Goal: Task Accomplishment & Management: Use online tool/utility

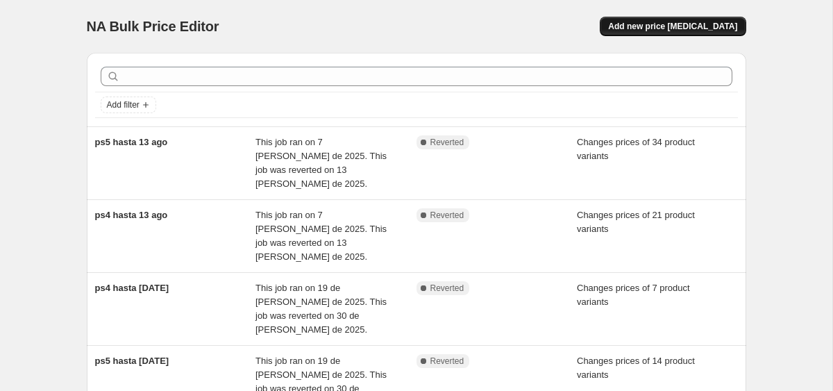
click at [674, 25] on span "Add new price [MEDICAL_DATA]" at bounding box center [672, 26] width 129 height 11
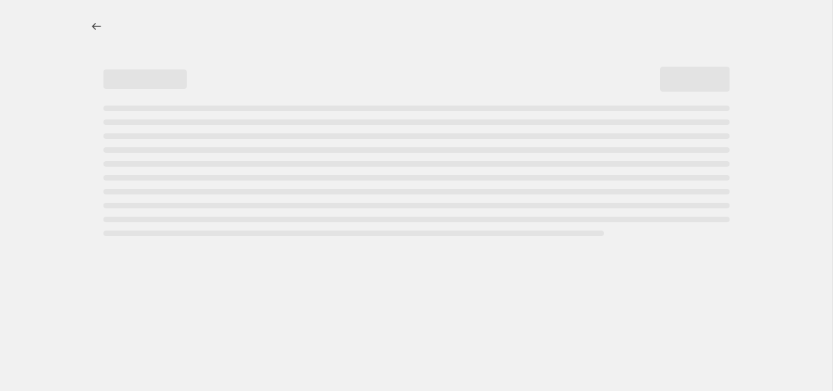
select select "percentage"
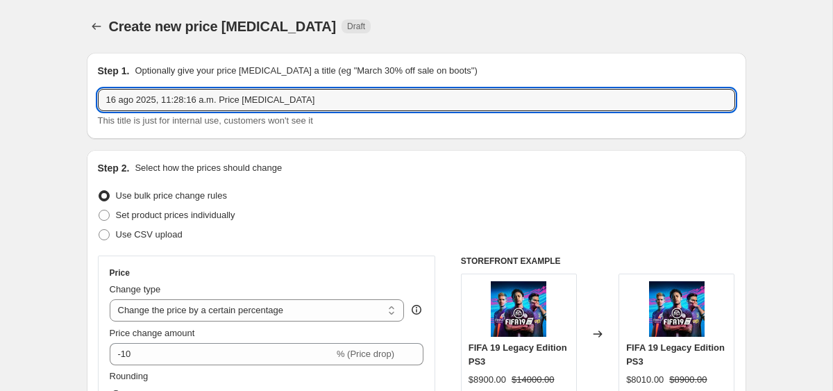
drag, startPoint x: 332, startPoint y: 104, endPoint x: 76, endPoint y: 100, distance: 256.3
type input "ps4 hasta 18 ago"
click at [128, 206] on label "Set product prices individually" at bounding box center [167, 215] width 138 height 19
click at [99, 210] on input "Set product prices individually" at bounding box center [99, 210] width 1 height 1
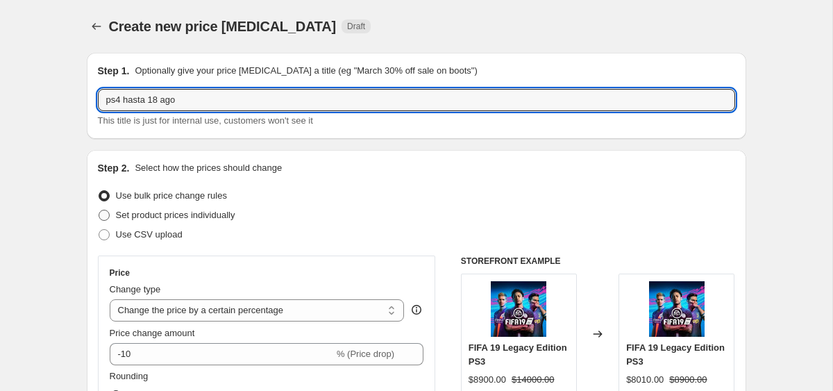
radio input "true"
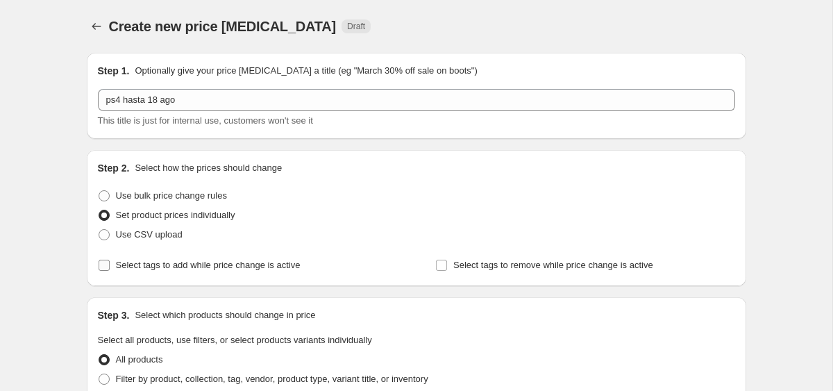
click at [180, 267] on span "Select tags to add while price change is active" at bounding box center [208, 265] width 185 height 10
click at [110, 267] on input "Select tags to add while price change is active" at bounding box center [104, 265] width 11 height 11
checkbox input "true"
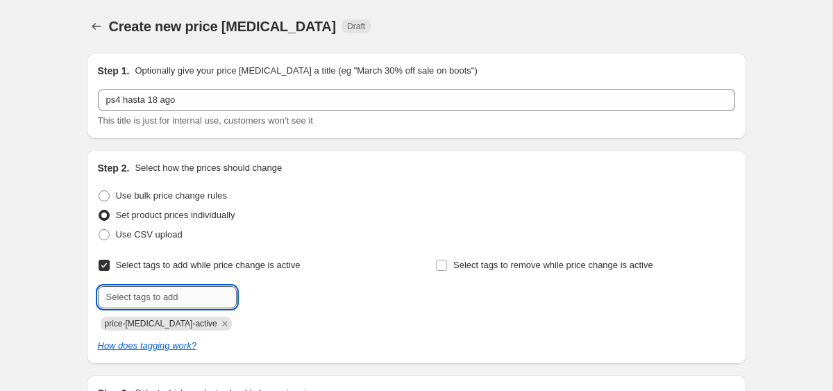
click at [203, 298] on input "text" at bounding box center [167, 297] width 139 height 22
type input "ofertaps4principal"
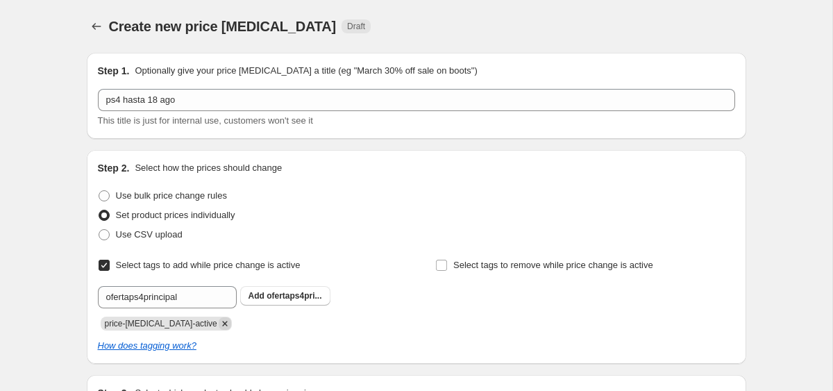
click at [219, 324] on icon "Remove price-change-job-active" at bounding box center [225, 323] width 13 height 13
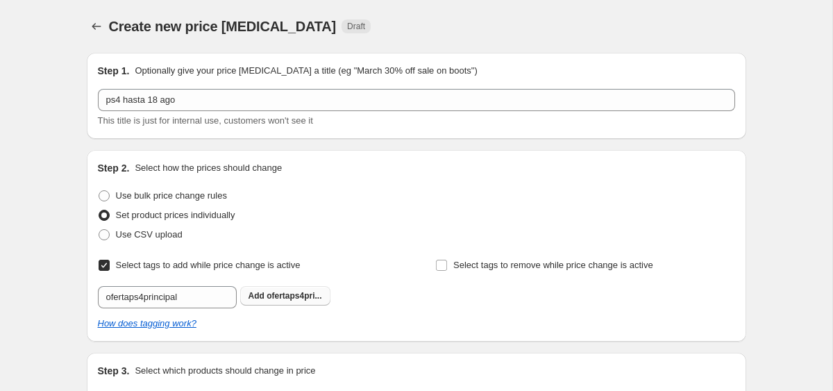
click at [266, 300] on span "Add ofertaps4pri..." at bounding box center [286, 295] width 74 height 11
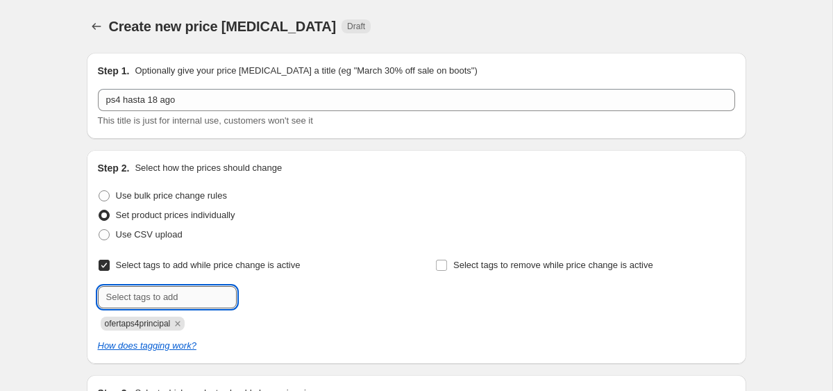
click at [163, 300] on input "text" at bounding box center [167, 297] width 139 height 22
type input "18ago"
click at [296, 297] on button "Add 18ago" at bounding box center [269, 295] width 59 height 19
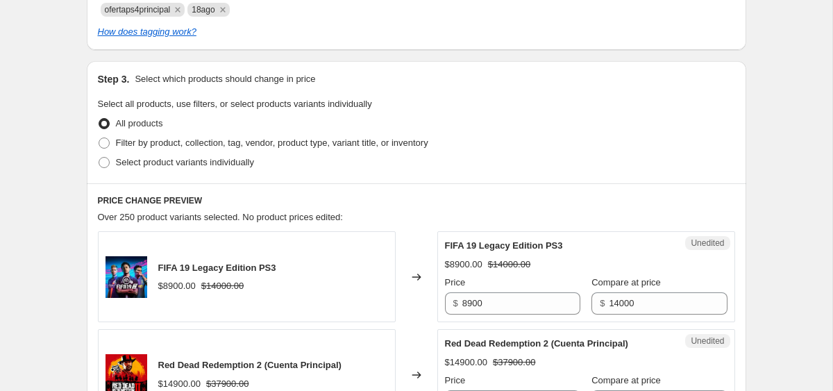
scroll to position [322, 0]
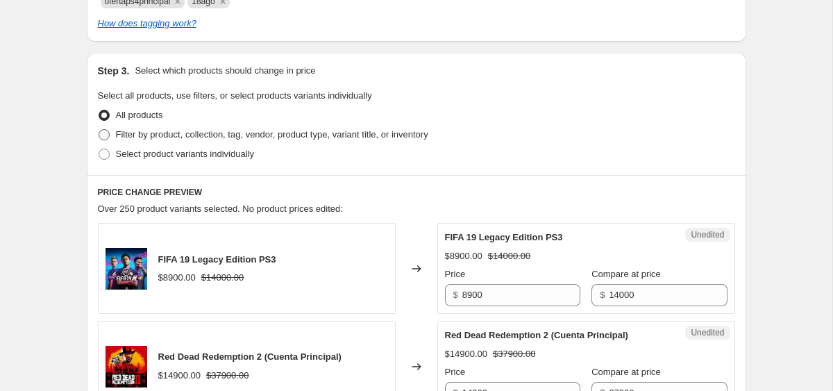
click at [179, 134] on span "Filter by product, collection, tag, vendor, product type, variant title, or inv…" at bounding box center [272, 134] width 313 height 10
click at [99, 130] on input "Filter by product, collection, tag, vendor, product type, variant title, or inv…" at bounding box center [99, 129] width 1 height 1
radio input "true"
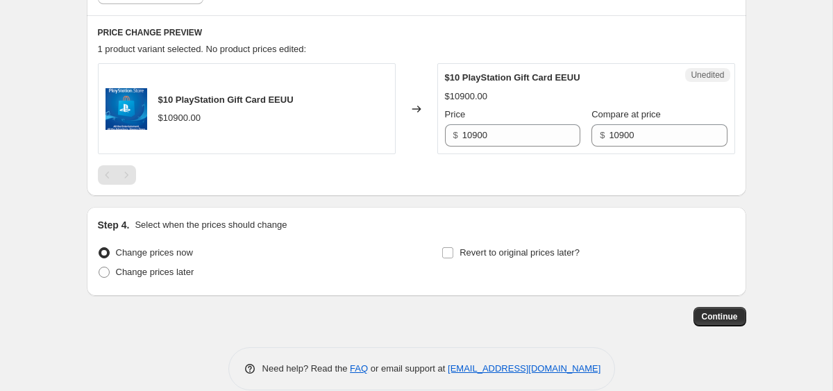
scroll to position [658, 0]
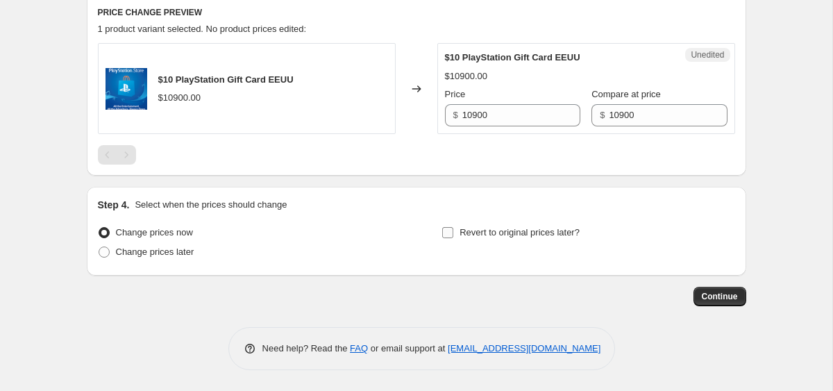
click at [521, 228] on span "Revert to original prices later?" at bounding box center [520, 232] width 120 height 10
click at [454, 228] on input "Revert to original prices later?" at bounding box center [447, 232] width 11 height 11
checkbox input "true"
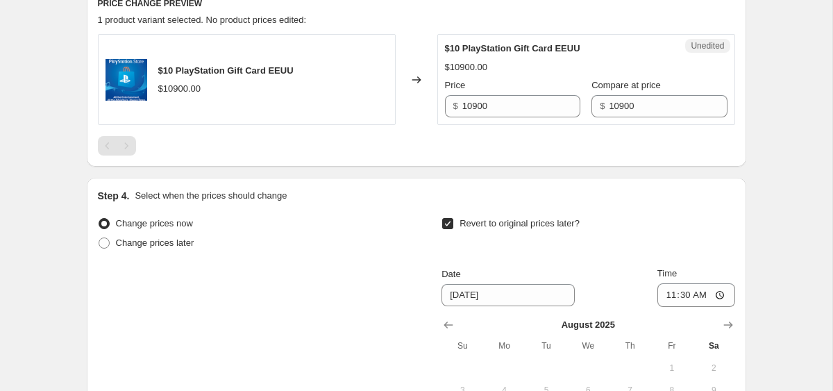
scroll to position [861, 0]
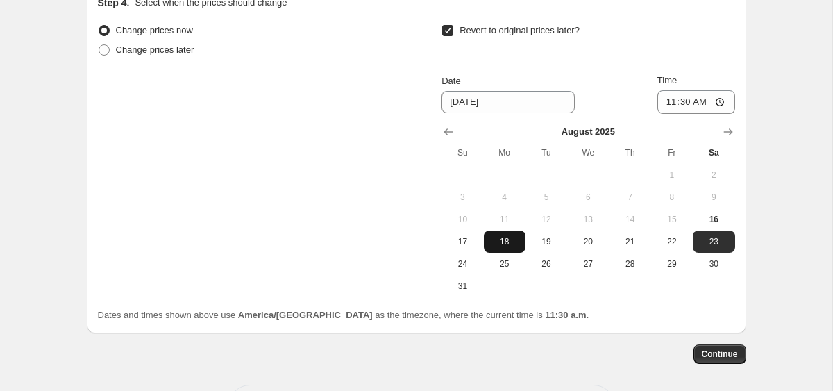
click at [510, 240] on span "18" at bounding box center [505, 241] width 31 height 11
type input "[DATE]"
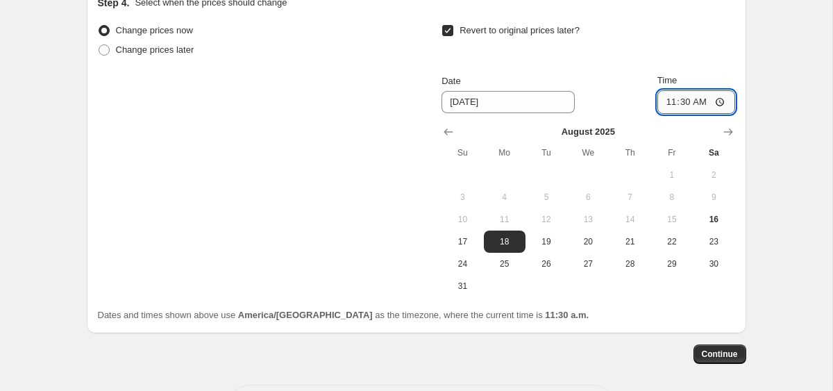
click at [679, 103] on input "11:30" at bounding box center [697, 102] width 78 height 24
type input "23:59"
click at [151, 206] on div "Change prices now Change prices later Revert to original prices later? Date [DA…" at bounding box center [417, 159] width 638 height 276
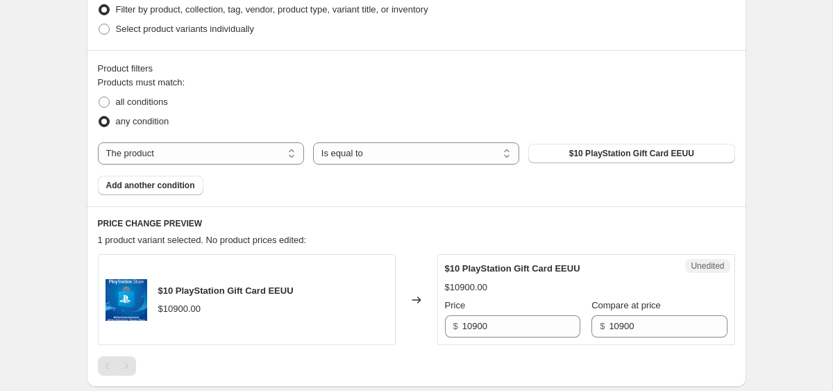
scroll to position [490, 0]
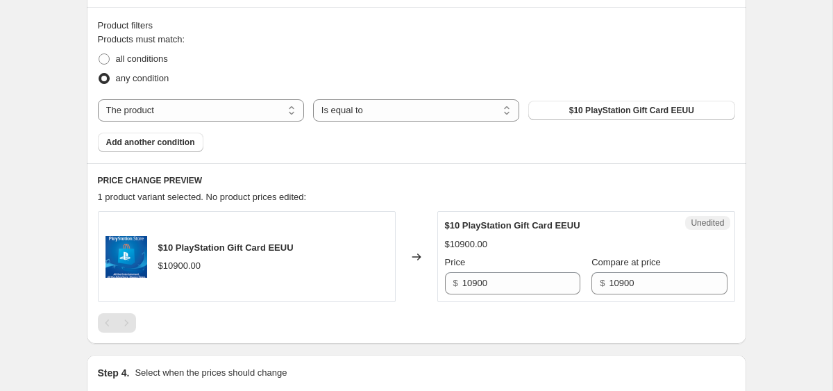
click at [49, 115] on div "Create new price [MEDICAL_DATA]. This page is ready Create new price [MEDICAL_D…" at bounding box center [416, 164] width 833 height 1309
click at [37, 132] on div "Create new price [MEDICAL_DATA]. This page is ready Create new price [MEDICAL_D…" at bounding box center [416, 164] width 833 height 1309
click at [7, 319] on div "Create new price [MEDICAL_DATA]. This page is ready Create new price [MEDICAL_D…" at bounding box center [416, 164] width 833 height 1309
click at [602, 105] on span "$10 PlayStation Gift Card EEUU" at bounding box center [632, 110] width 125 height 11
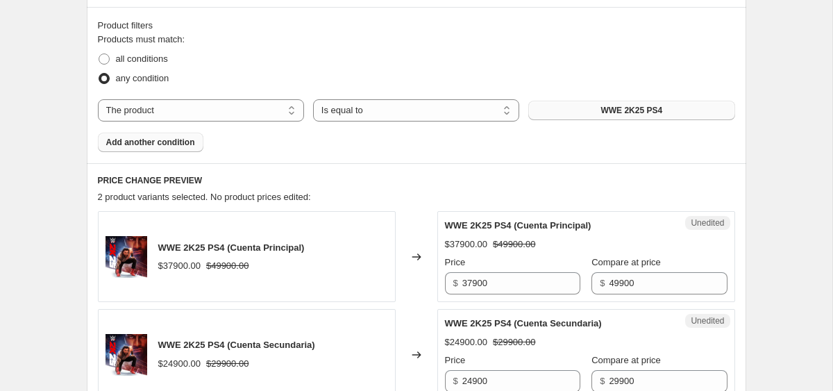
click at [172, 142] on span "Add another condition" at bounding box center [150, 142] width 89 height 11
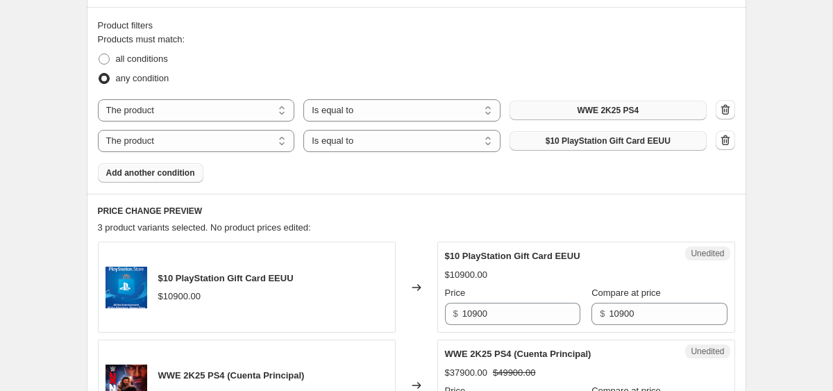
click at [590, 142] on span "$10 PlayStation Gift Card EEUU" at bounding box center [608, 140] width 125 height 11
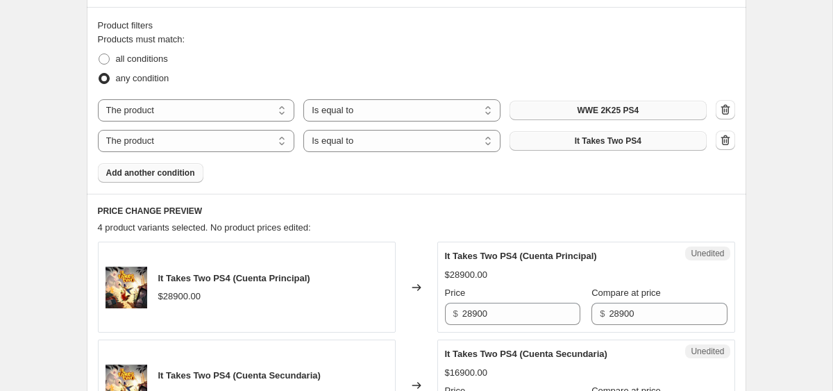
click at [158, 175] on span "Add another condition" at bounding box center [150, 172] width 89 height 11
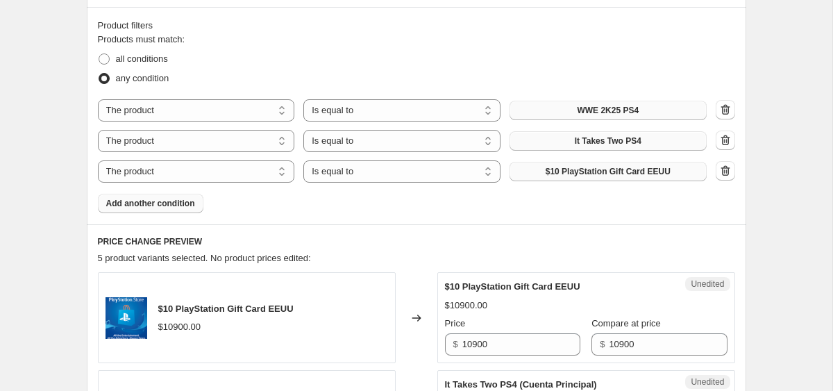
click at [607, 176] on span "$10 PlayStation Gift Card EEUU" at bounding box center [608, 171] width 125 height 11
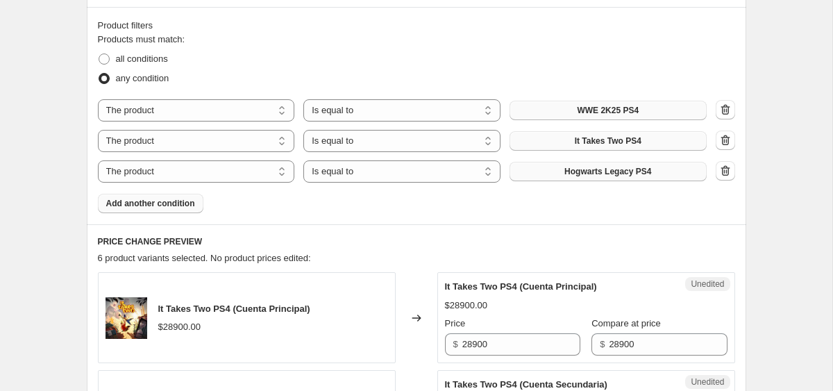
click at [159, 210] on button "Add another condition" at bounding box center [151, 203] width 106 height 19
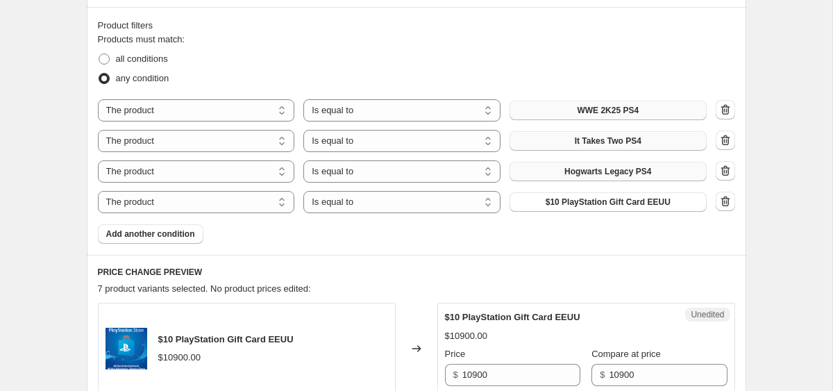
click at [563, 205] on span "$10 PlayStation Gift Card EEUU" at bounding box center [608, 202] width 125 height 11
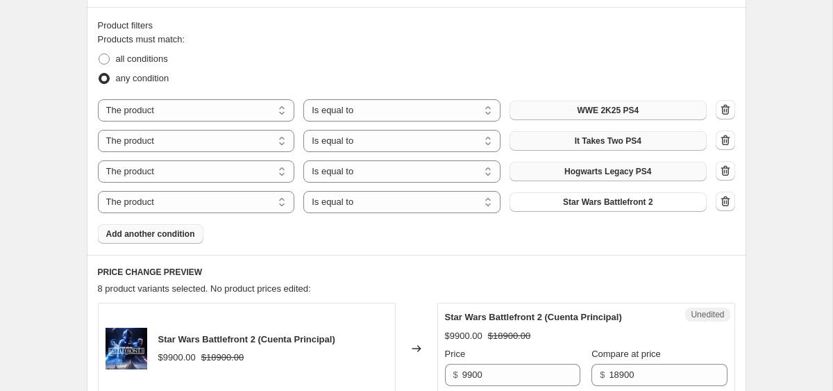
click at [192, 226] on button "Add another condition" at bounding box center [151, 233] width 106 height 19
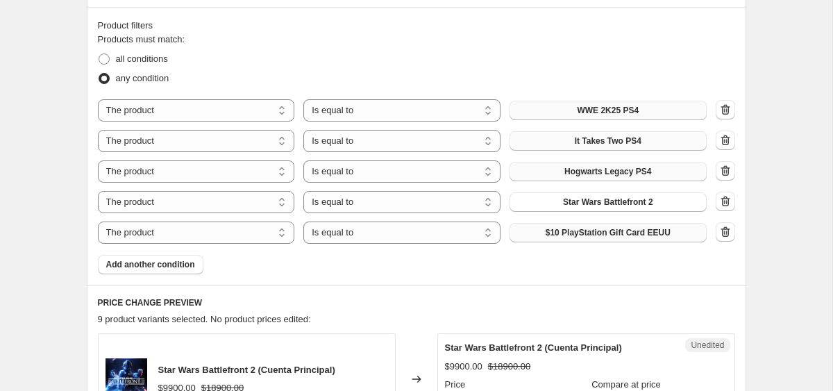
click at [587, 236] on span "$10 PlayStation Gift Card EEUU" at bounding box center [608, 232] width 125 height 11
click at [551, 233] on span "$10 PlayStation Gift Card EEUU" at bounding box center [608, 232] width 125 height 11
click at [198, 260] on button "Add another condition" at bounding box center [151, 264] width 106 height 19
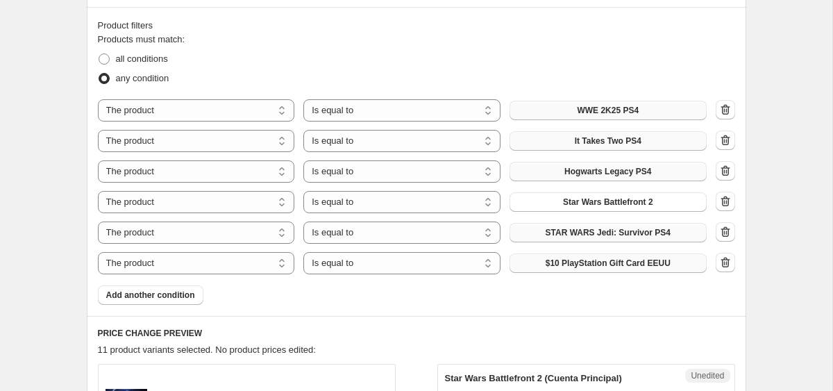
click at [612, 262] on span "$10 PlayStation Gift Card EEUU" at bounding box center [608, 263] width 125 height 11
click at [145, 297] on span "Add another condition" at bounding box center [150, 295] width 89 height 11
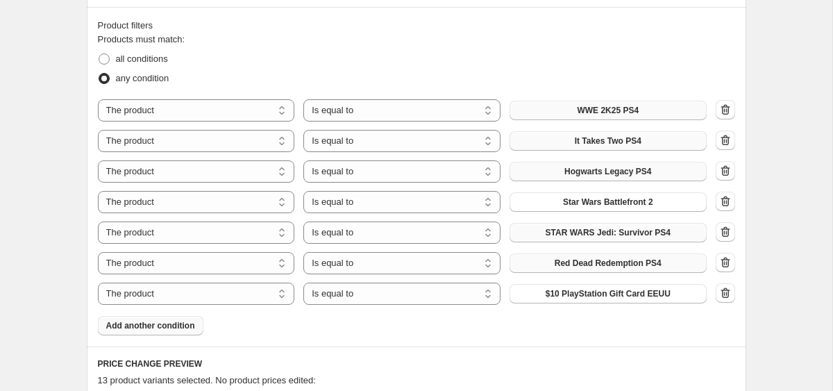
click at [580, 293] on span "$10 PlayStation Gift Card EEUU" at bounding box center [608, 293] width 125 height 11
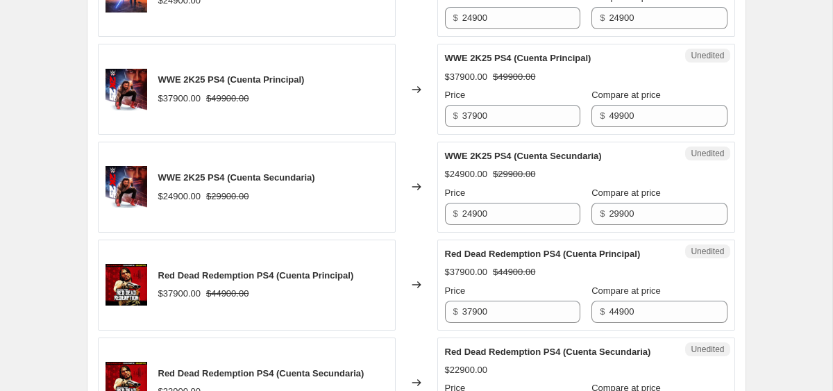
scroll to position [1839, 0]
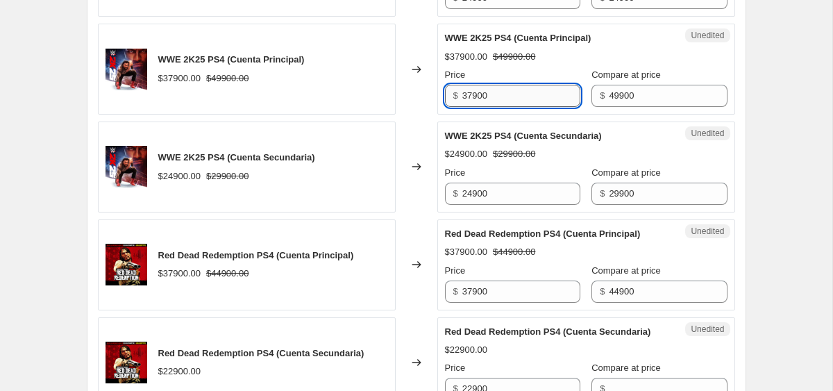
click at [481, 107] on input "37900" at bounding box center [522, 96] width 118 height 22
type input "31900"
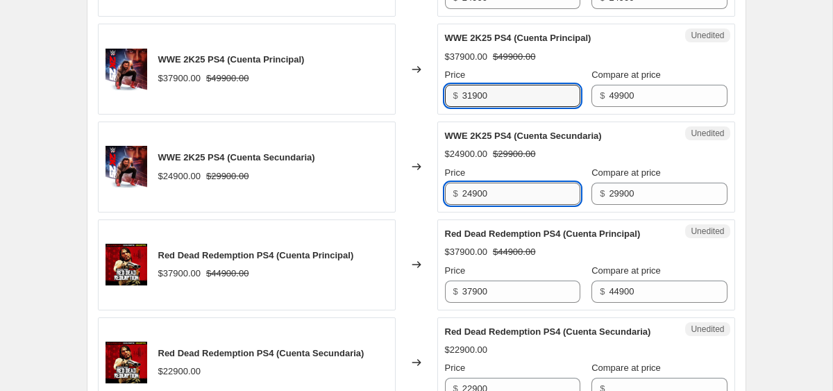
click at [479, 205] on input "24900" at bounding box center [522, 194] width 118 height 22
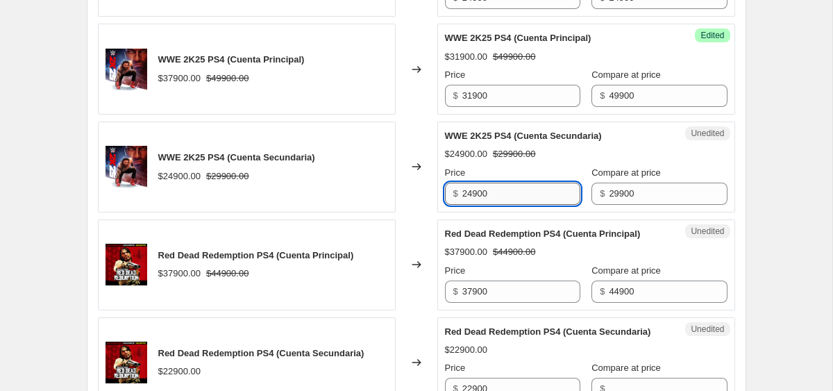
click at [479, 205] on input "24900" at bounding box center [522, 194] width 118 height 22
type input "19900"
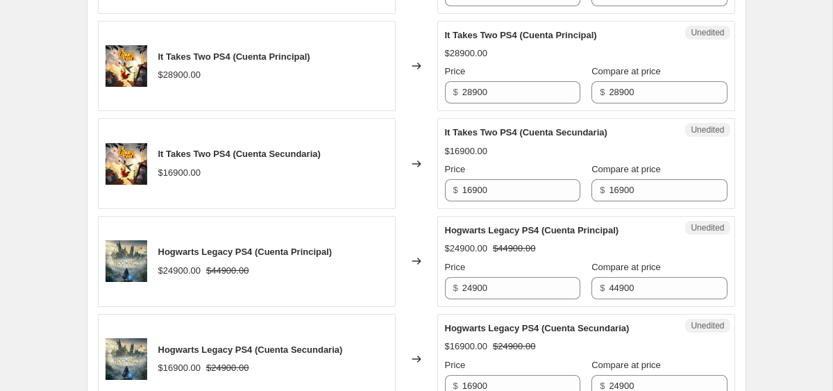
scroll to position [1218, 0]
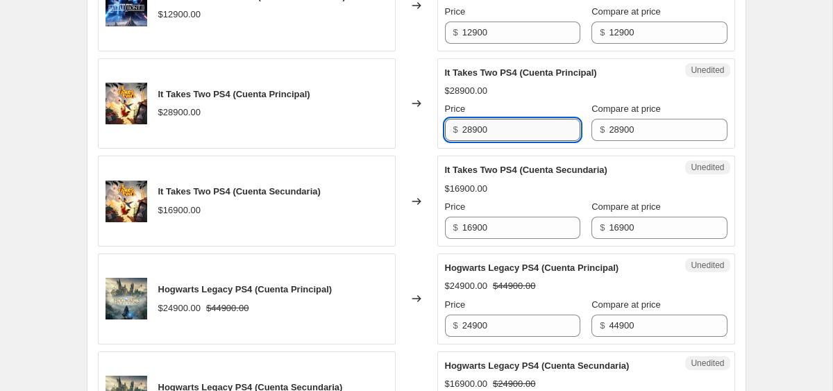
click at [506, 128] on input "28900" at bounding box center [522, 130] width 118 height 22
type input "16900"
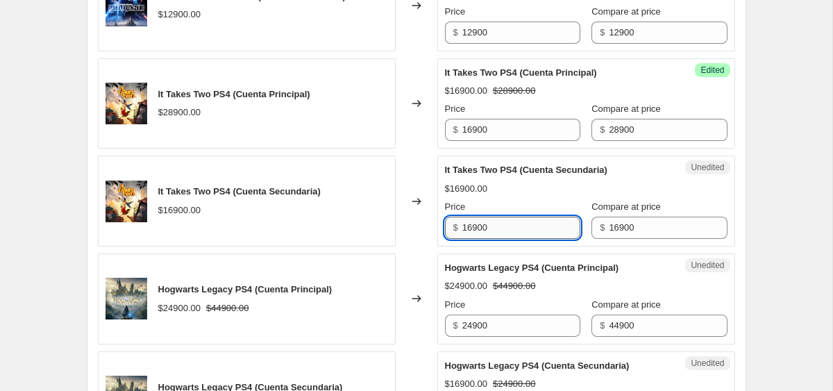
click at [499, 227] on input "16900" at bounding box center [522, 228] width 118 height 22
type input "12900"
click at [479, 125] on input "16900" at bounding box center [522, 130] width 118 height 22
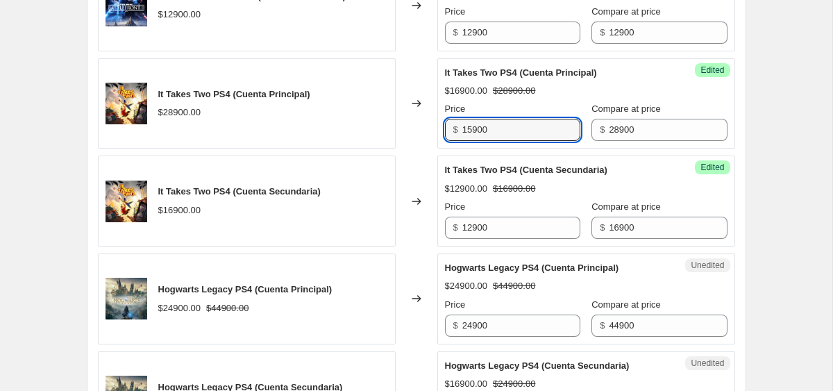
type input "15900"
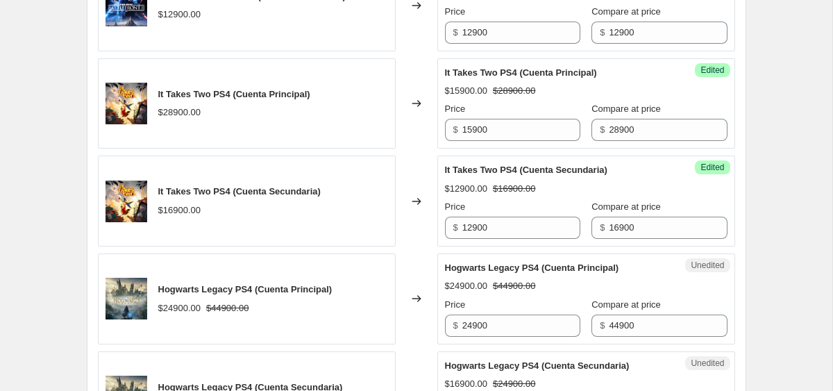
click at [776, 218] on div "Create new price [MEDICAL_DATA]. This page is ready Create new price [MEDICAL_D…" at bounding box center [416, 163] width 833 height 2763
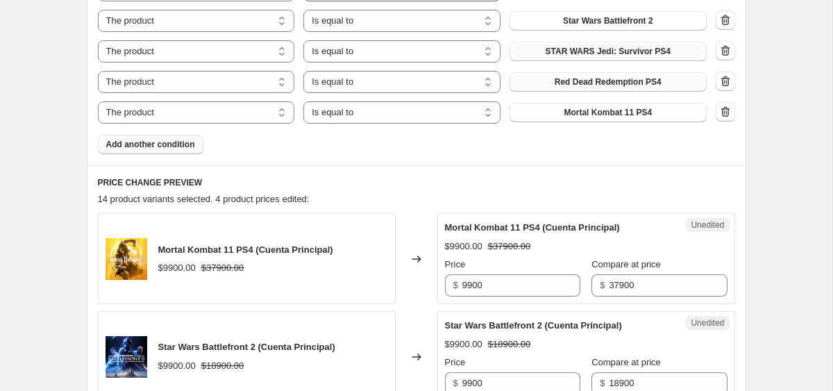
scroll to position [749, 0]
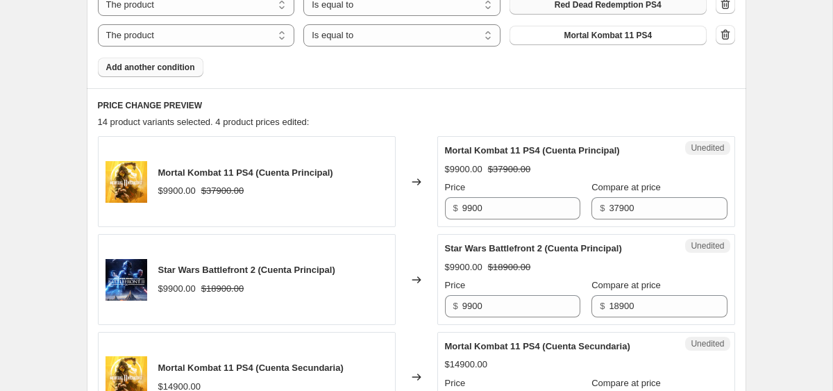
click at [486, 223] on div "Unedited Mortal Kombat 11 PS4 (Cuenta Principal) $9900.00 $37900.00 Price $ 990…" at bounding box center [587, 181] width 298 height 91
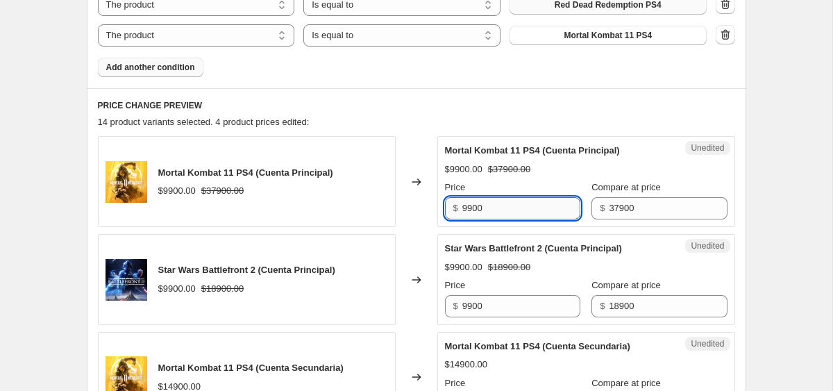
click at [486, 206] on input "9900" at bounding box center [522, 208] width 118 height 22
type input "4900"
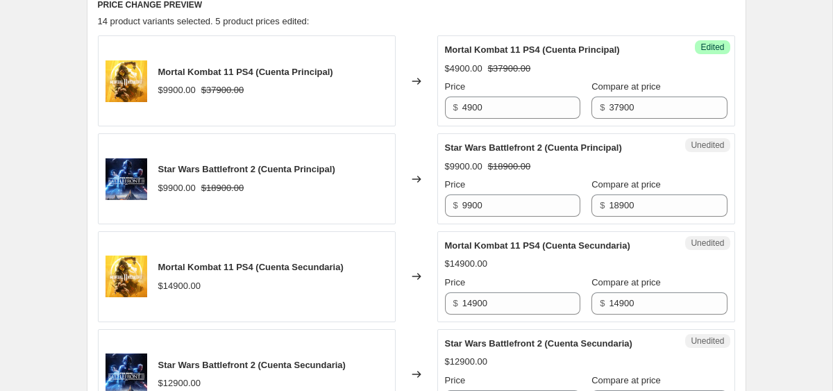
scroll to position [893, 0]
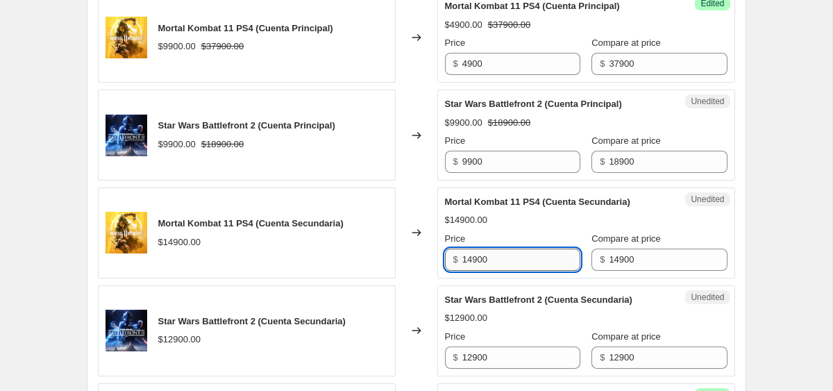
click at [491, 263] on input "14900" at bounding box center [522, 260] width 118 height 22
type input "4"
type input "14900"
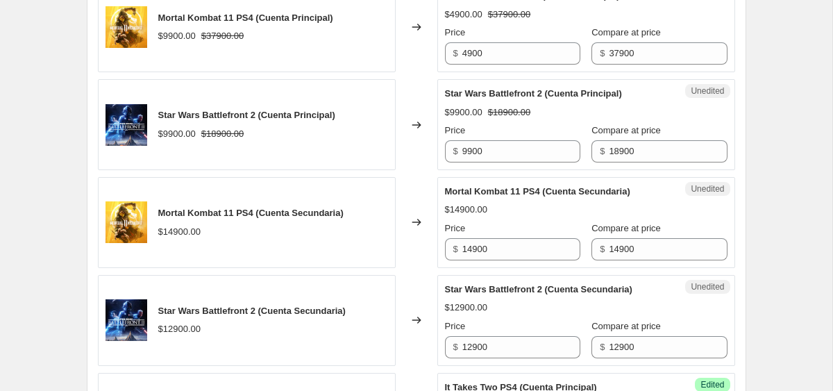
scroll to position [938, 0]
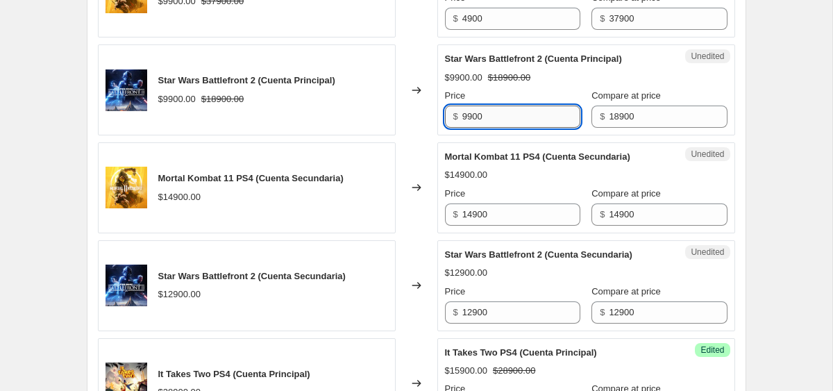
click at [491, 117] on input "9900" at bounding box center [522, 117] width 118 height 22
type input "4900"
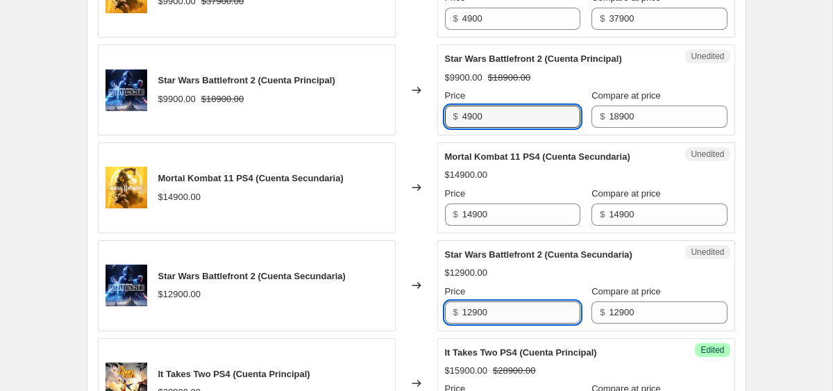
click at [506, 310] on input "12900" at bounding box center [522, 312] width 118 height 22
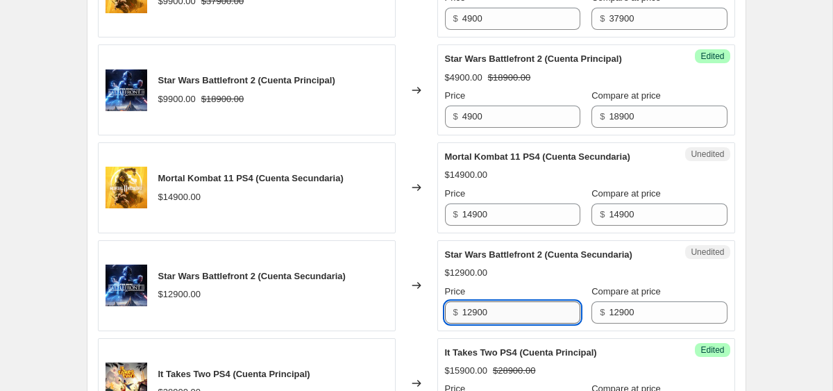
click at [506, 310] on input "12900" at bounding box center [522, 312] width 118 height 22
type input "4"
type input "3900"
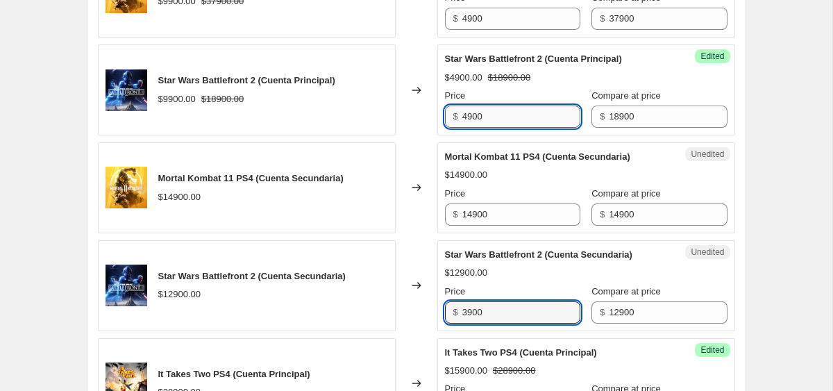
click at [480, 117] on input "4900" at bounding box center [522, 117] width 118 height 22
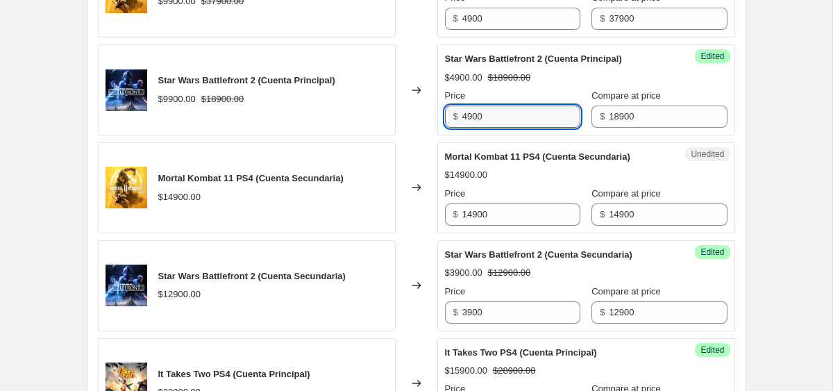
click at [480, 117] on input "4900" at bounding box center [522, 117] width 118 height 22
click at [501, 124] on input "6900" at bounding box center [522, 117] width 118 height 22
type input "5900"
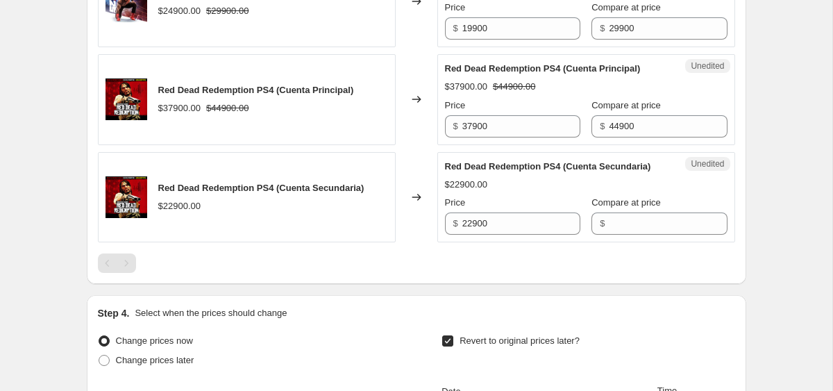
scroll to position [2015, 0]
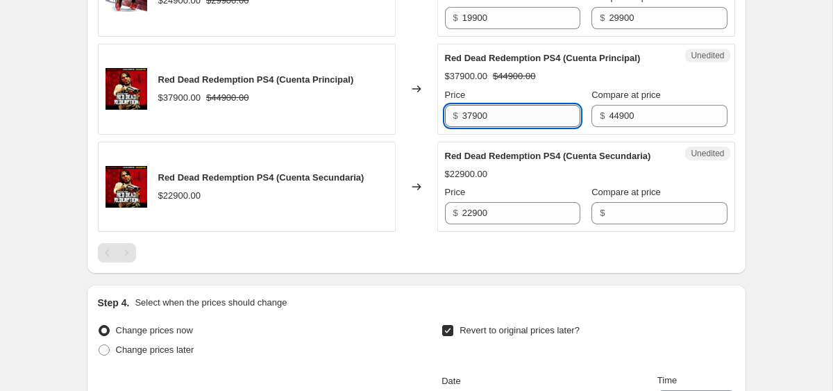
click at [492, 127] on input "37900" at bounding box center [522, 116] width 118 height 22
type input "26900"
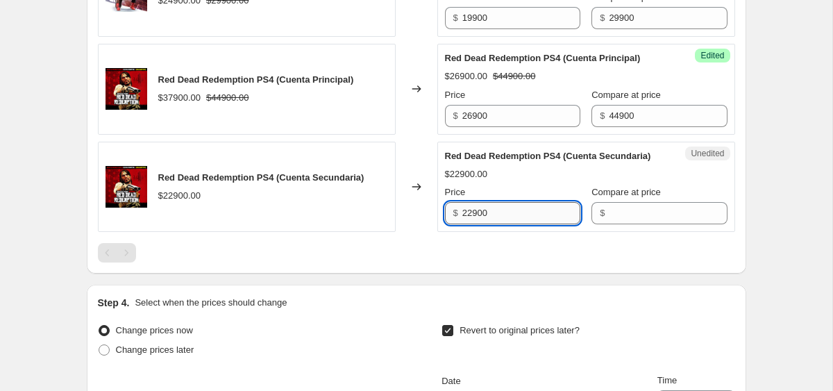
click at [483, 224] on input "22900" at bounding box center [522, 213] width 118 height 22
type input "16900"
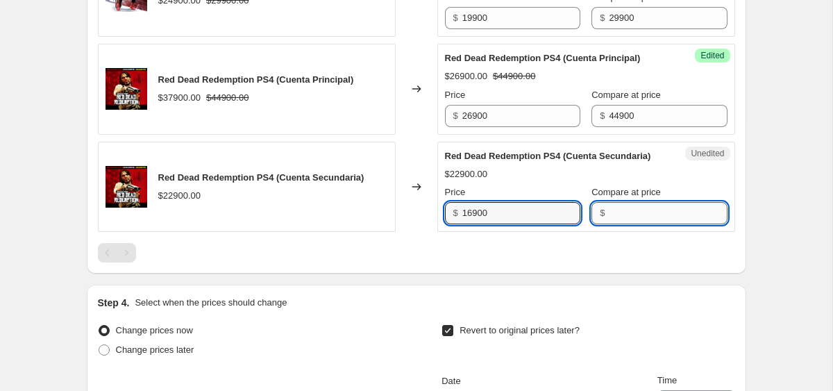
click at [620, 224] on input "Compare at price" at bounding box center [668, 213] width 118 height 22
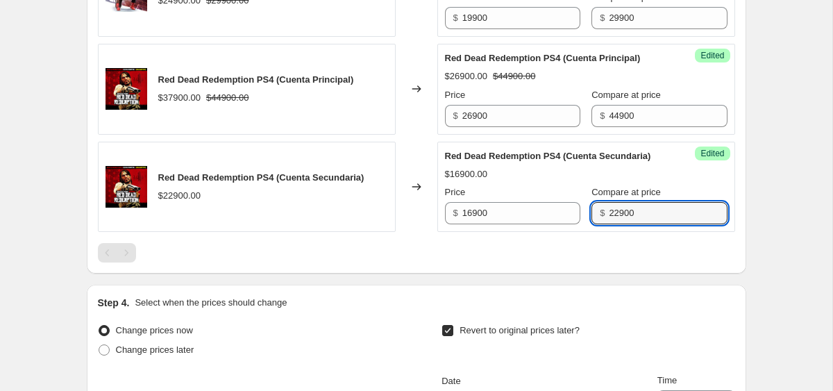
type input "22900"
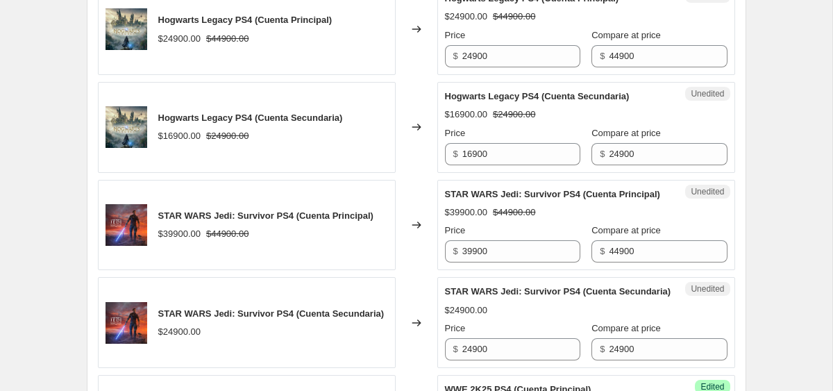
scroll to position [1486, 0]
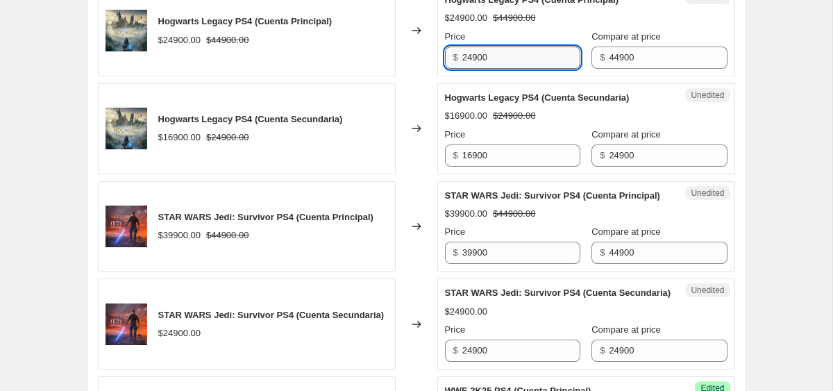
click at [524, 57] on input "24900" at bounding box center [522, 58] width 118 height 22
type input "13900"
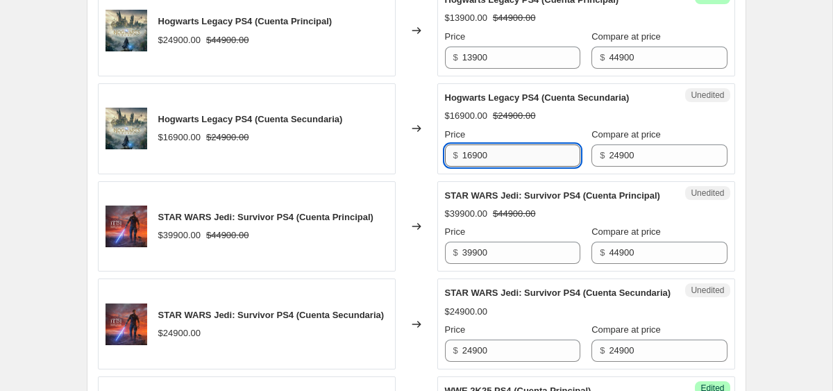
click at [513, 156] on input "16900" at bounding box center [522, 155] width 118 height 22
type input "9900"
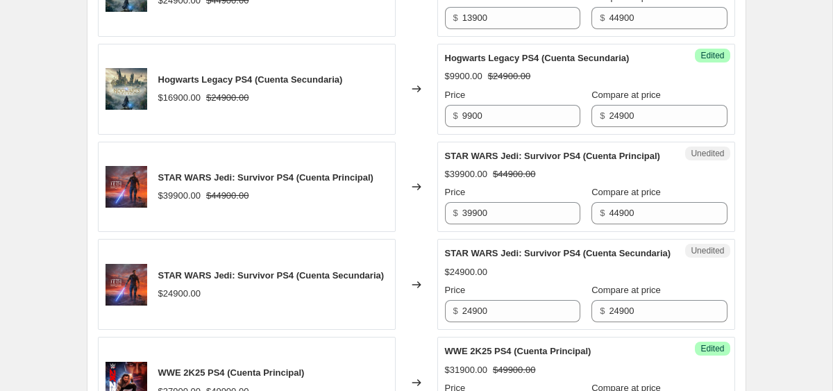
scroll to position [1572, 0]
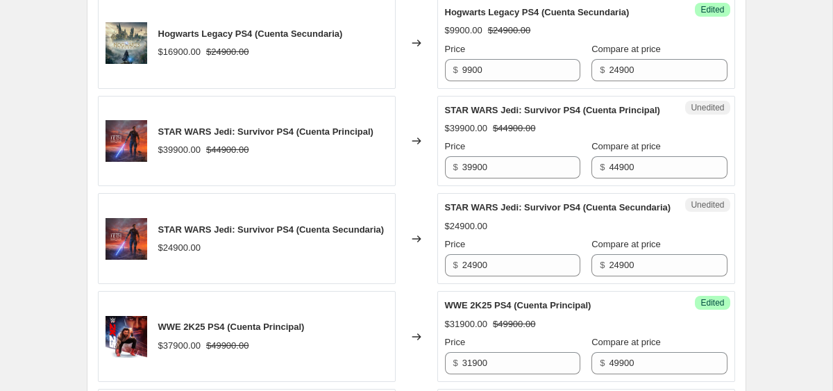
click at [509, 153] on div "Price" at bounding box center [512, 147] width 135 height 14
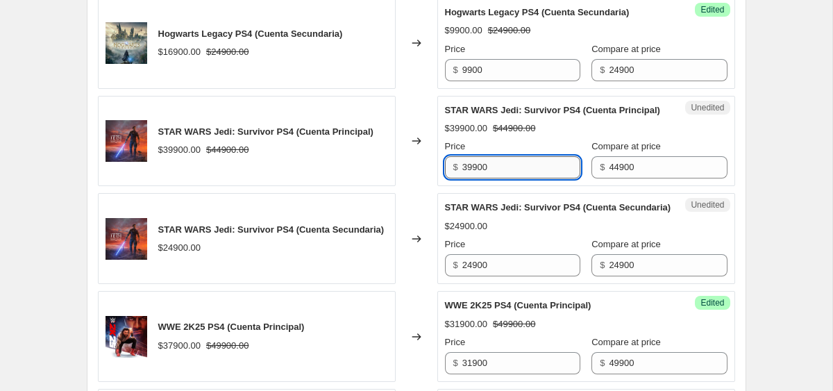
click at [509, 174] on input "39900" at bounding box center [522, 167] width 118 height 22
type input "15900"
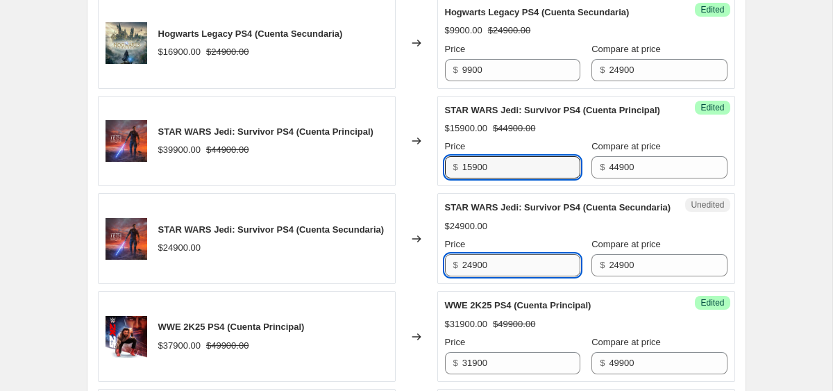
click at [495, 276] on input "24900" at bounding box center [522, 265] width 118 height 22
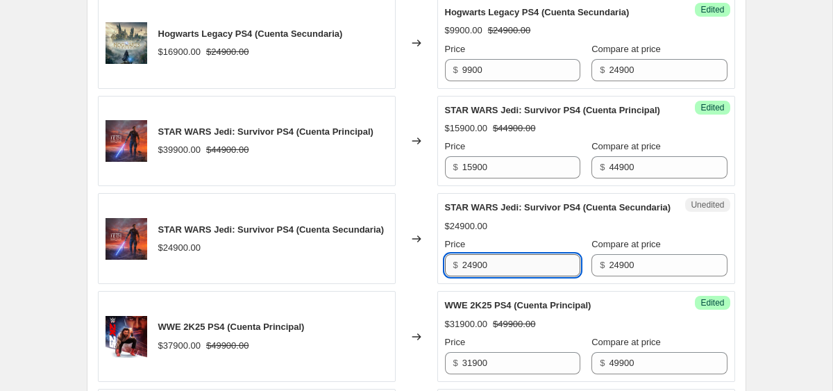
click at [495, 276] on input "24900" at bounding box center [522, 265] width 118 height 22
type input "11900"
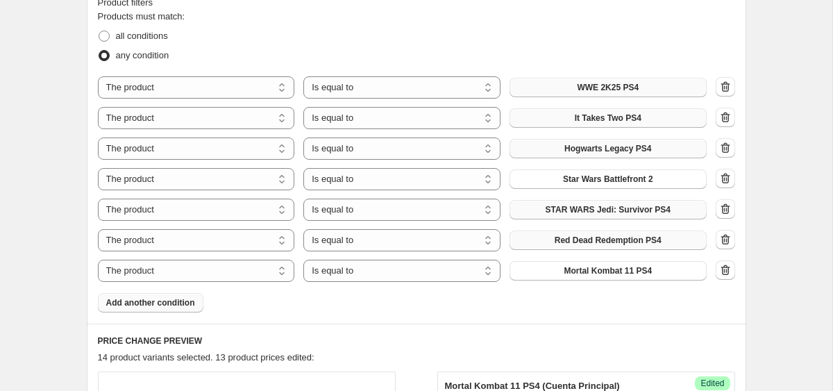
scroll to position [576, 0]
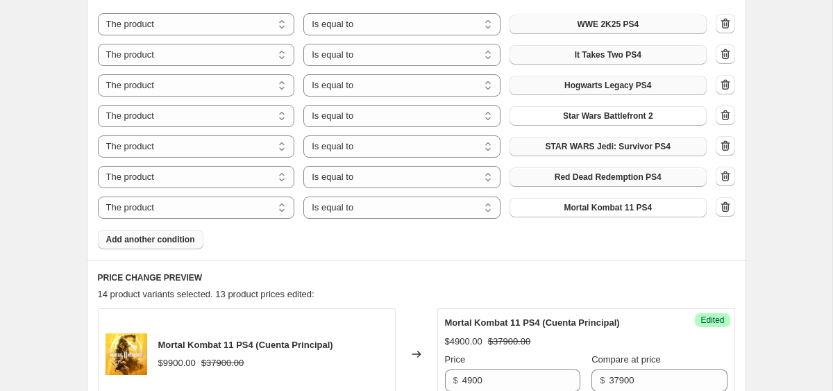
click at [150, 243] on span "Add another condition" at bounding box center [150, 239] width 89 height 11
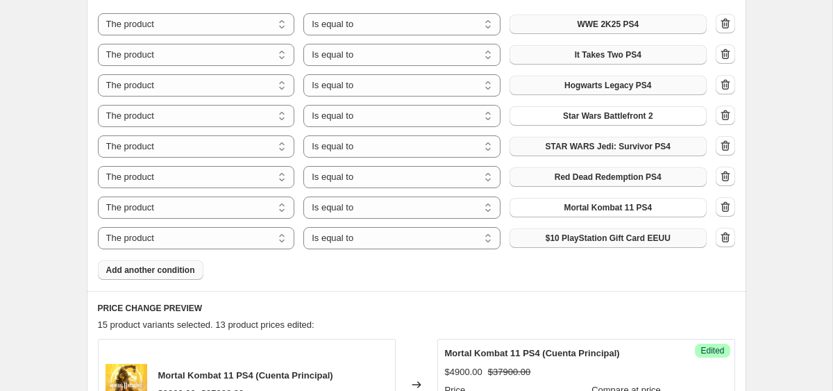
click at [631, 244] on button "$10 PlayStation Gift Card EEUU" at bounding box center [608, 237] width 197 height 19
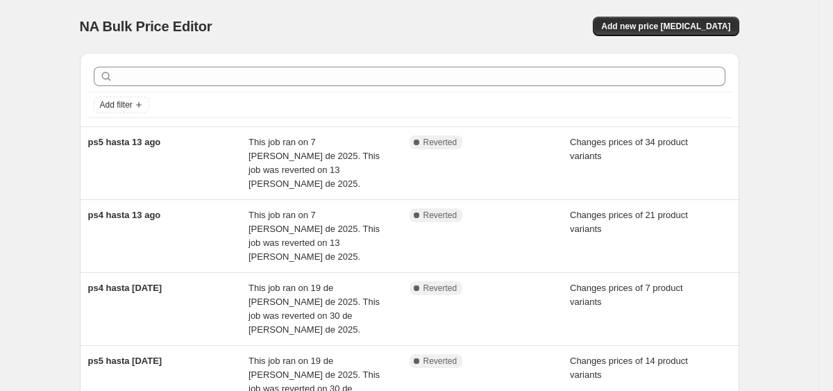
click at [697, 16] on div "NA Bulk Price Editor. This page is ready NA Bulk Price Editor Add new price [ME…" at bounding box center [410, 26] width 660 height 53
click at [697, 26] on span "Add new price [MEDICAL_DATA]" at bounding box center [665, 26] width 129 height 11
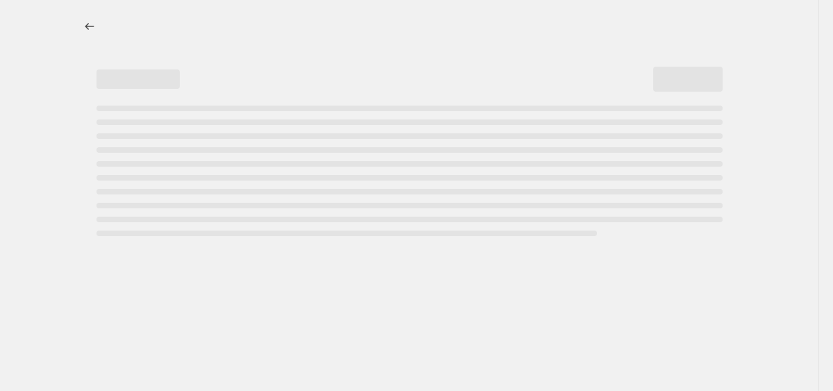
select select "percentage"
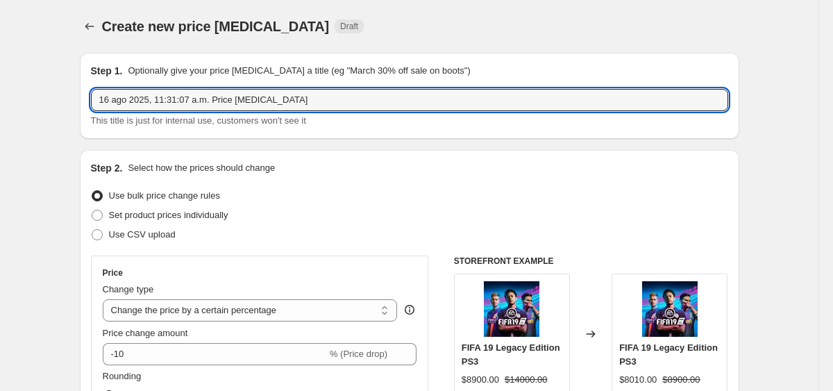
drag, startPoint x: 315, startPoint y: 100, endPoint x: -4, endPoint y: 99, distance: 319.5
click at [0, 99] on html "Home Settings Plans Skip to content Create new price change job. This page is r…" at bounding box center [416, 195] width 833 height 391
type input "ps5 hasta 18 ago"
click at [161, 215] on span "Set product prices individually" at bounding box center [168, 215] width 119 height 10
click at [92, 210] on input "Set product prices individually" at bounding box center [92, 210] width 1 height 1
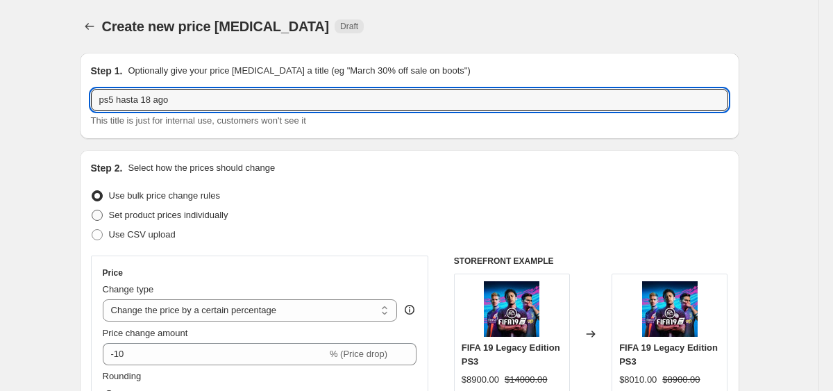
radio input "true"
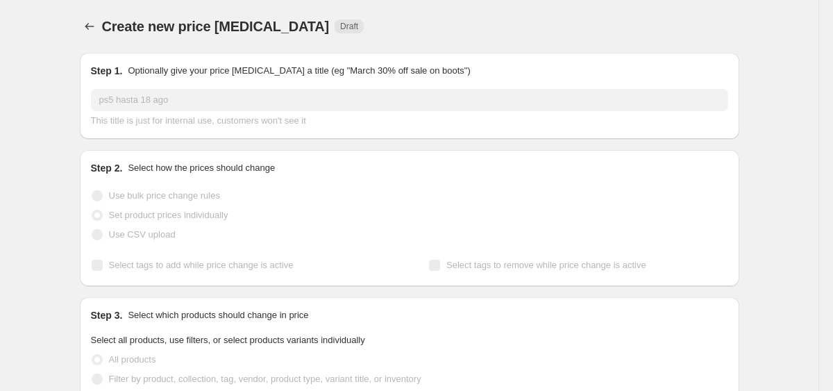
scroll to position [6, 0]
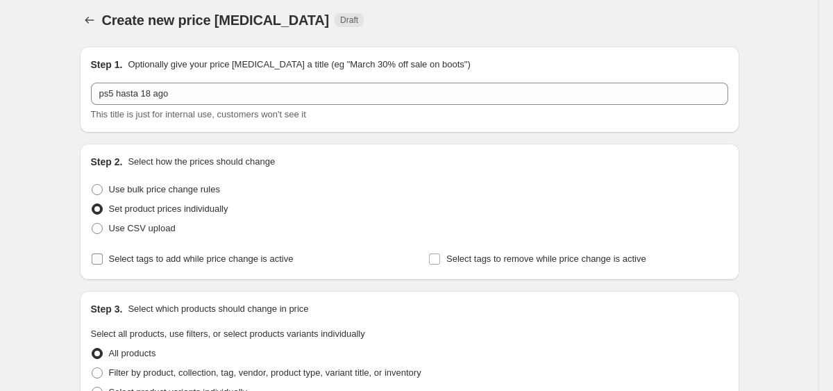
click at [196, 261] on span "Select tags to add while price change is active" at bounding box center [201, 258] width 185 height 10
click at [103, 261] on input "Select tags to add while price change is active" at bounding box center [97, 258] width 11 height 11
checkbox input "true"
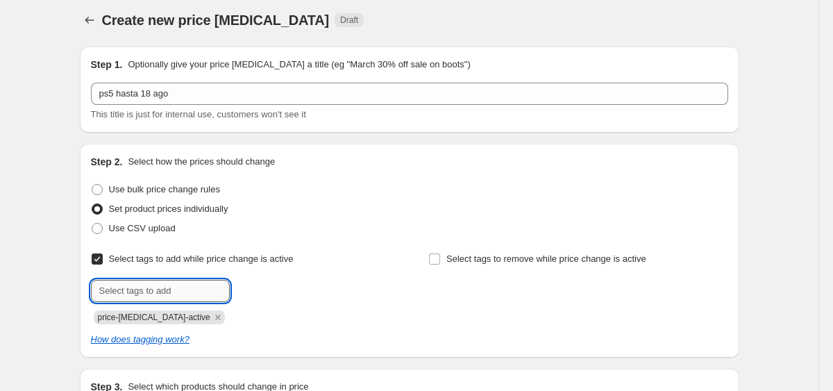
click at [198, 291] on input "text" at bounding box center [160, 291] width 139 height 22
type input "ofertaps5"
click at [215, 315] on icon "Remove price-change-job-active" at bounding box center [217, 317] width 5 height 5
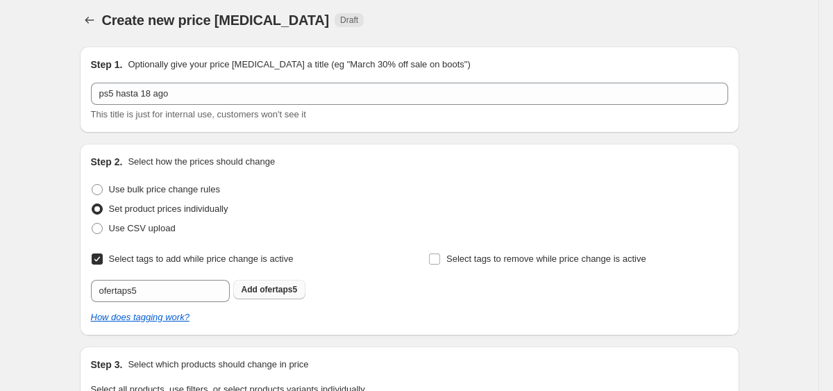
click at [273, 291] on span "ofertaps5" at bounding box center [279, 290] width 38 height 10
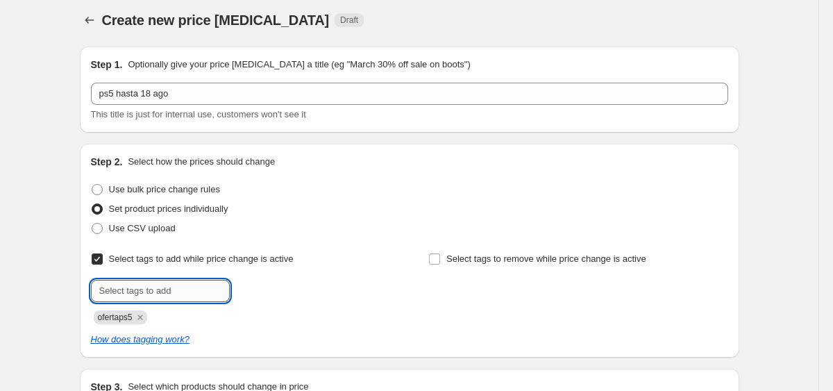
click at [138, 291] on input "text" at bounding box center [160, 291] width 139 height 22
type input "18ago"
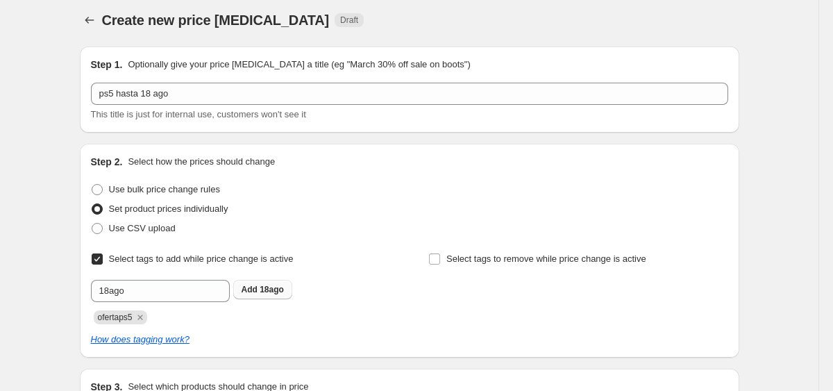
click at [274, 283] on button "Add 18ago" at bounding box center [262, 289] width 59 height 19
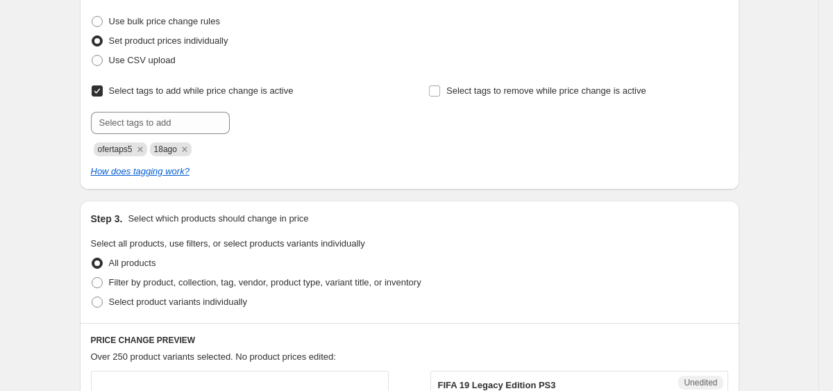
scroll to position [258, 0]
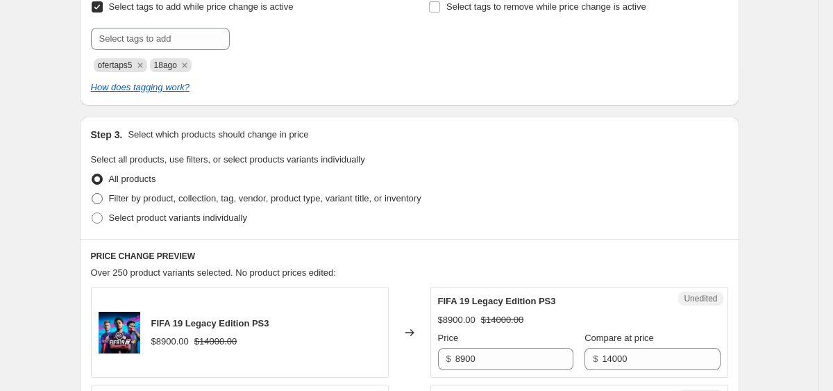
click at [221, 196] on span "Filter by product, collection, tag, vendor, product type, variant title, or inv…" at bounding box center [265, 198] width 313 height 10
click at [92, 194] on input "Filter by product, collection, tag, vendor, product type, variant title, or inv…" at bounding box center [92, 193] width 1 height 1
radio input "true"
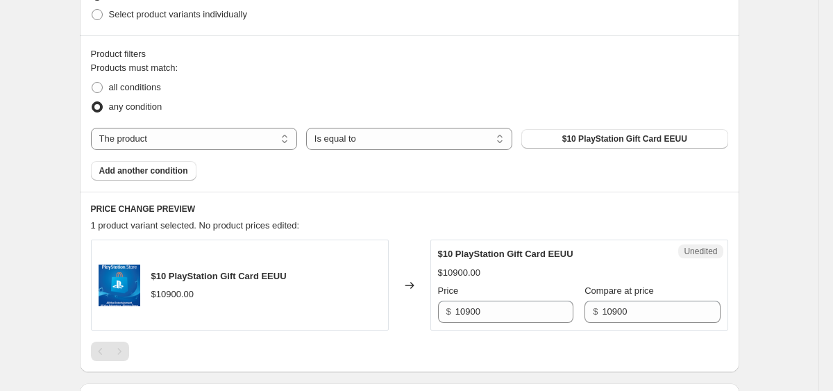
scroll to position [658, 0]
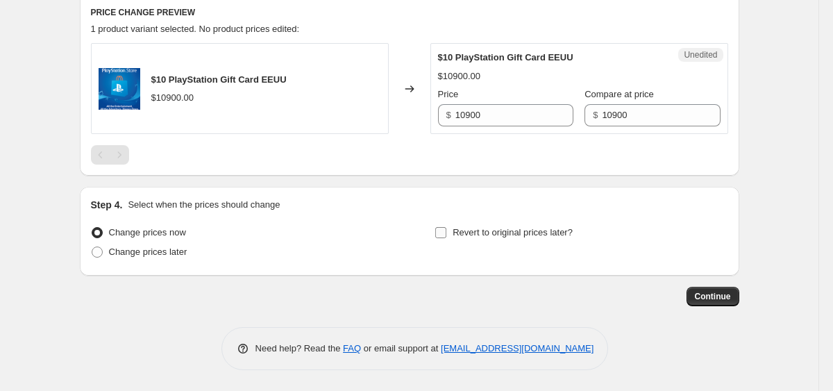
click at [530, 239] on span "Revert to original prices later?" at bounding box center [513, 233] width 120 height 14
click at [447, 238] on input "Revert to original prices later?" at bounding box center [440, 232] width 11 height 11
checkbox input "true"
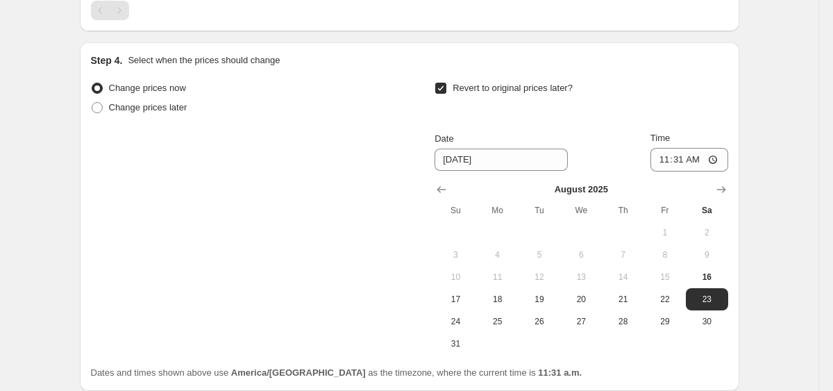
scroll to position [918, 0]
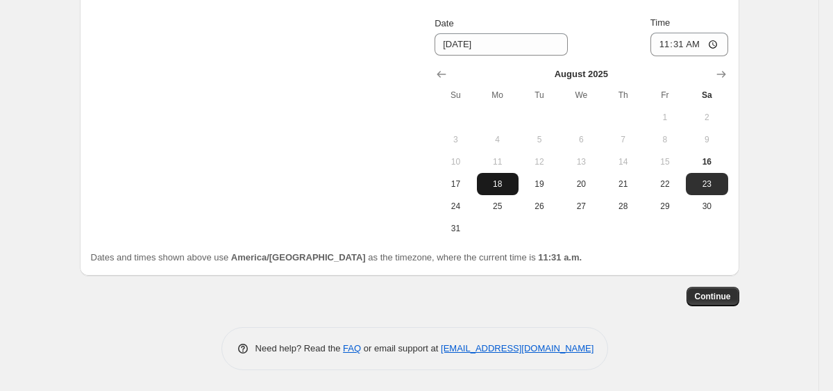
click at [498, 187] on span "18" at bounding box center [498, 183] width 31 height 11
type input "[DATE]"
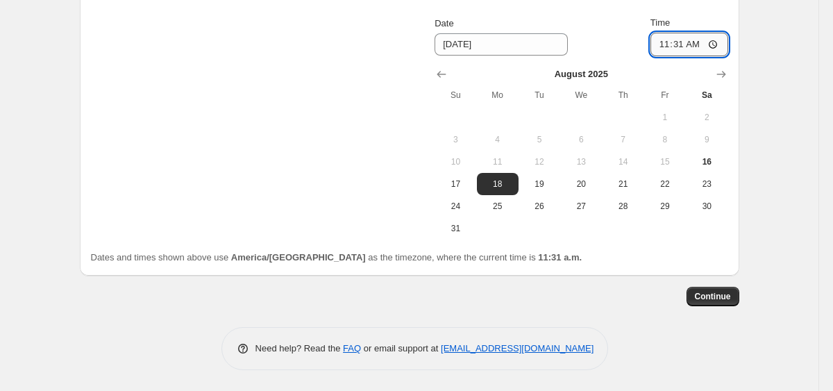
click at [670, 47] on input "11:31" at bounding box center [690, 45] width 78 height 24
type input "23:59"
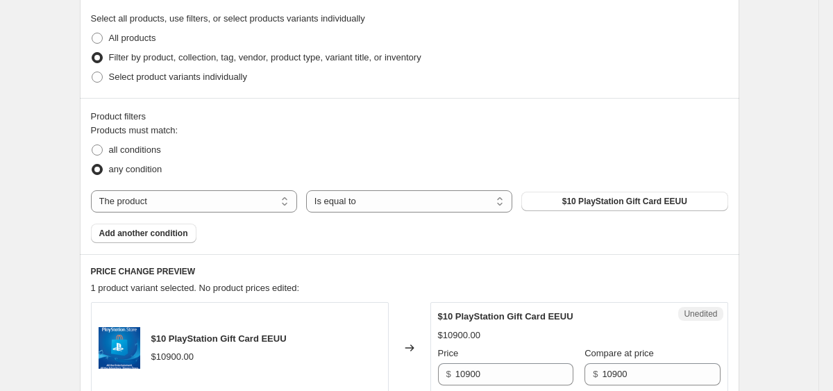
scroll to position [405, 0]
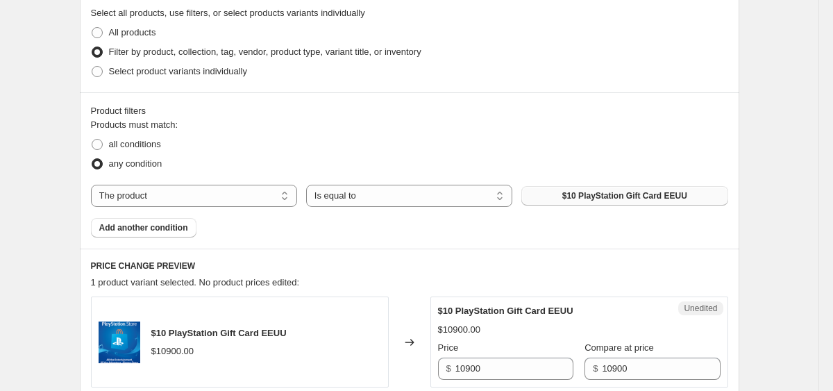
click at [581, 189] on button "$10 PlayStation Gift Card EEUU" at bounding box center [625, 195] width 206 height 19
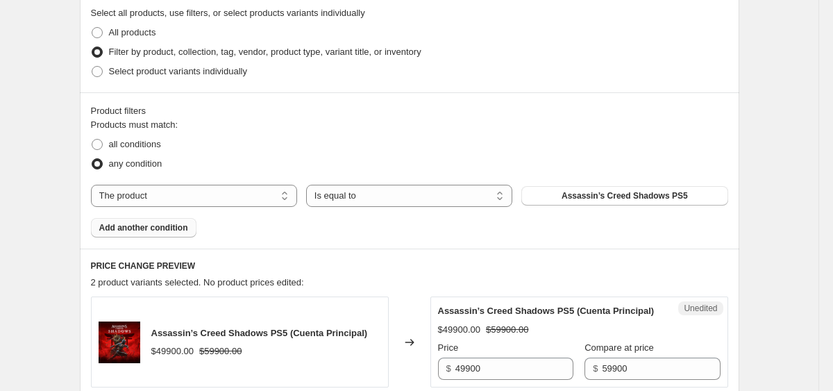
click at [174, 223] on span "Add another condition" at bounding box center [143, 227] width 89 height 11
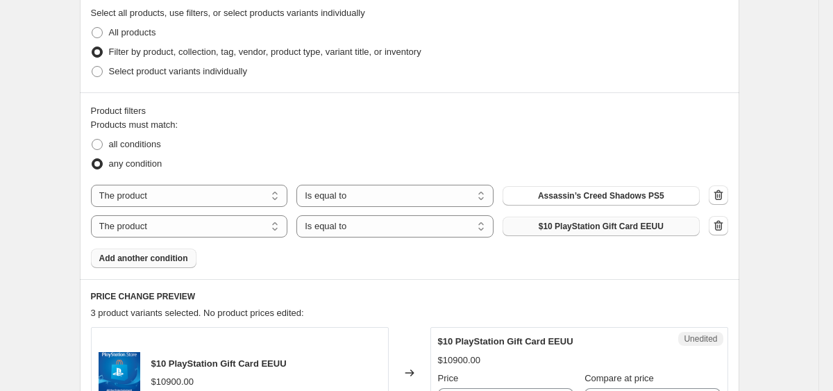
click at [535, 226] on button "$10 PlayStation Gift Card EEUU" at bounding box center [601, 226] width 197 height 19
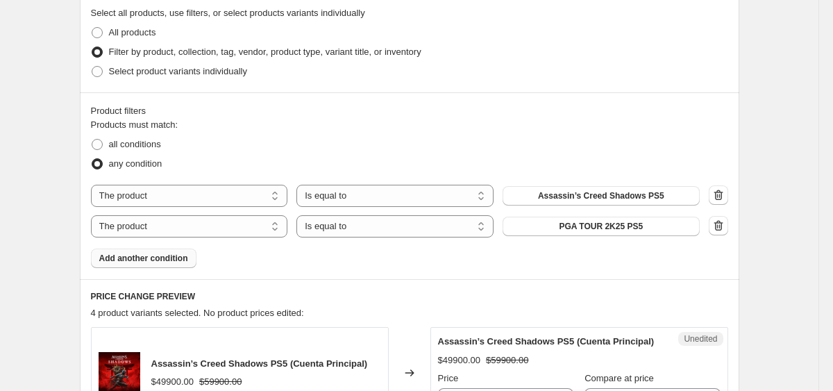
click at [169, 261] on span "Add another condition" at bounding box center [143, 258] width 89 height 11
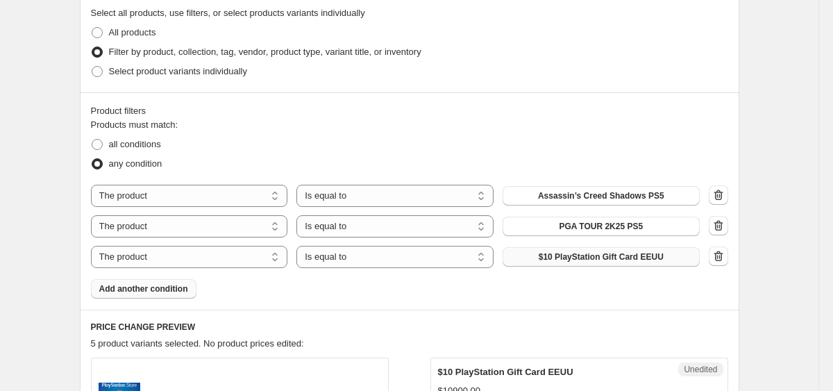
click at [548, 264] on button "$10 PlayStation Gift Card EEUU" at bounding box center [601, 256] width 197 height 19
click at [164, 290] on span "Add another condition" at bounding box center [143, 288] width 89 height 11
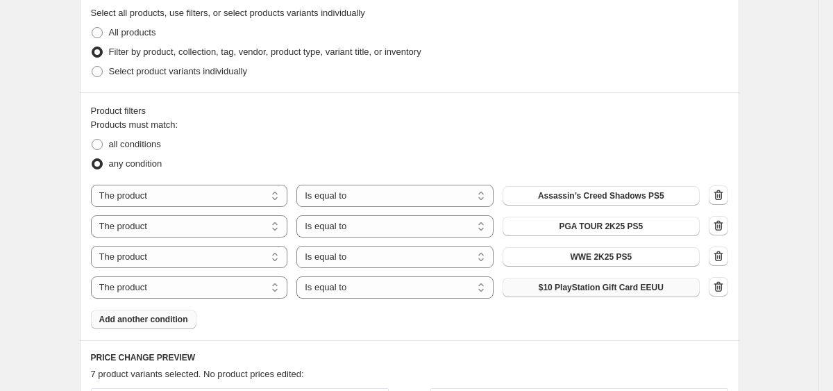
click at [553, 295] on button "$10 PlayStation Gift Card EEUU" at bounding box center [601, 287] width 197 height 19
click at [163, 312] on button "Add another condition" at bounding box center [144, 319] width 106 height 19
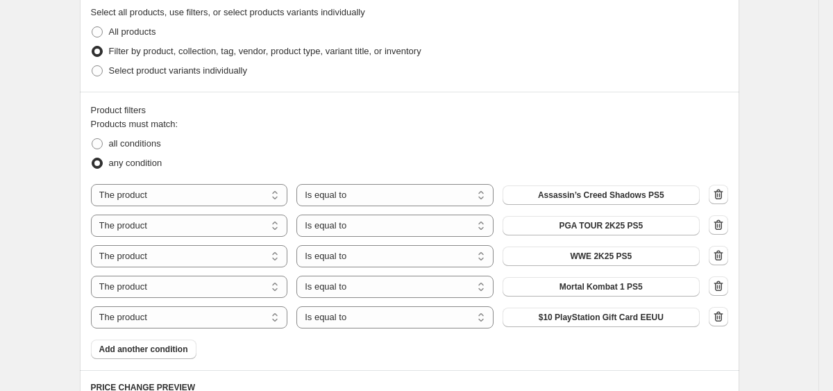
scroll to position [474, 0]
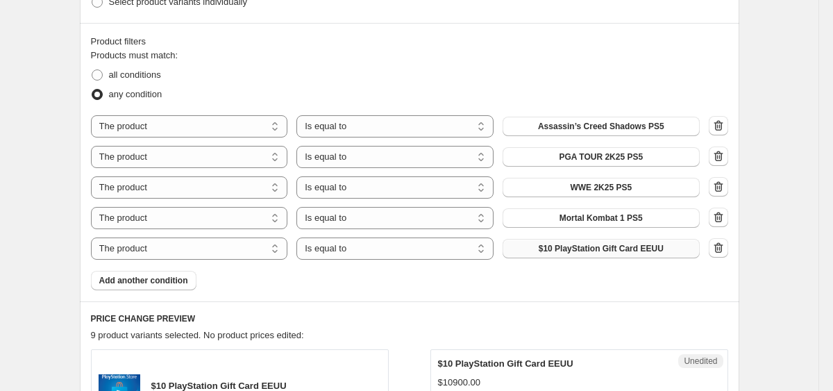
click at [609, 244] on span "$10 PlayStation Gift Card EEUU" at bounding box center [601, 248] width 125 height 11
click at [126, 285] on span "Add another condition" at bounding box center [143, 280] width 89 height 11
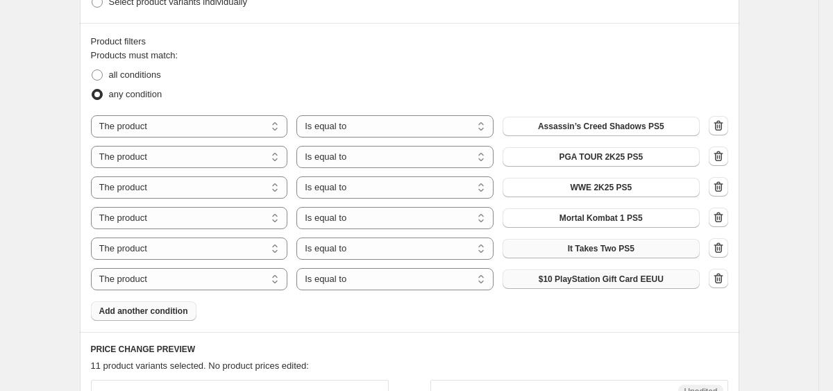
click at [535, 286] on button "$10 PlayStation Gift Card EEUU" at bounding box center [601, 278] width 197 height 19
click at [155, 307] on span "Add another condition" at bounding box center [143, 311] width 89 height 11
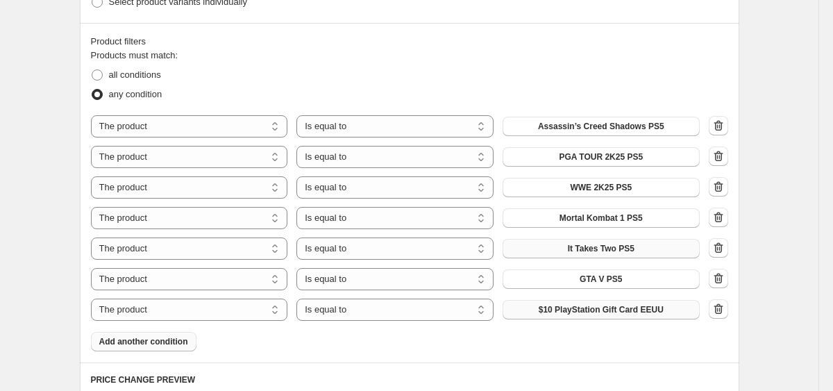
click at [529, 310] on button "$10 PlayStation Gift Card EEUU" at bounding box center [601, 309] width 197 height 19
click at [168, 339] on span "Add another condition" at bounding box center [143, 341] width 89 height 11
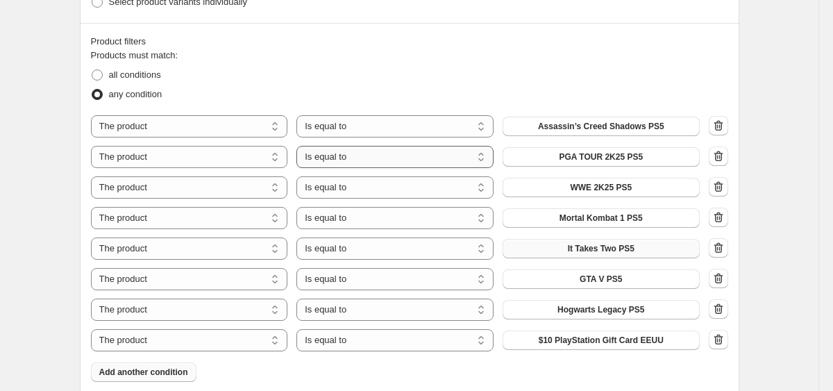
scroll to position [602, 0]
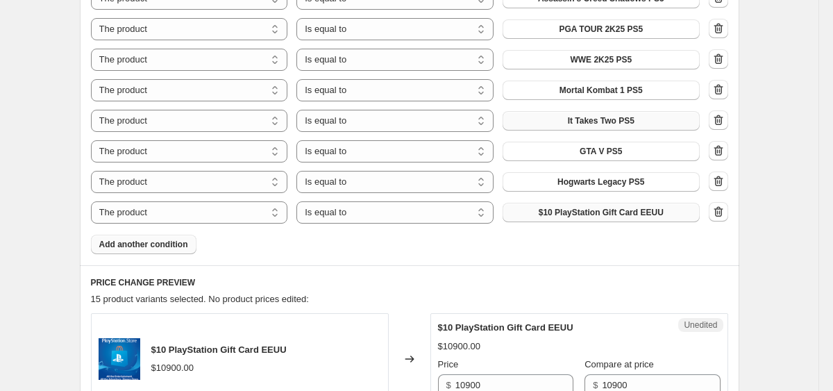
click at [554, 216] on span "$10 PlayStation Gift Card EEUU" at bounding box center [601, 212] width 125 height 11
click at [170, 238] on button "Add another condition" at bounding box center [144, 244] width 106 height 19
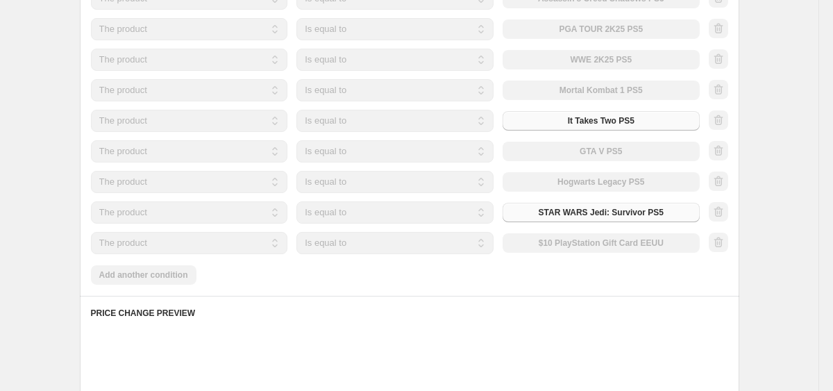
click at [539, 238] on div "The product The product's collection The product's tag The product's vendor The…" at bounding box center [395, 243] width 609 height 22
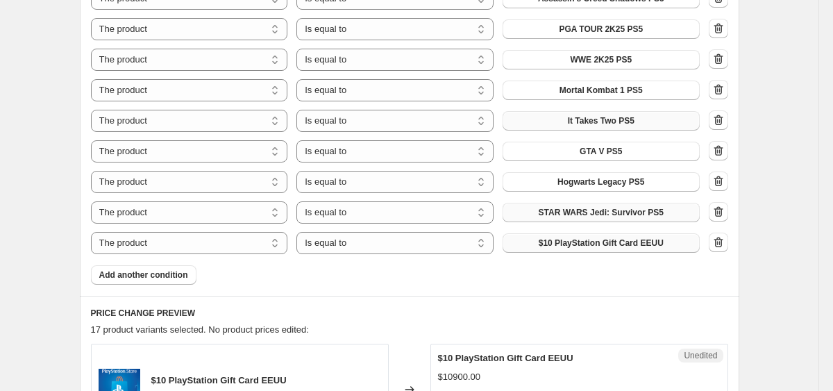
click at [539, 238] on span "$10 PlayStation Gift Card EEUU" at bounding box center [601, 243] width 125 height 11
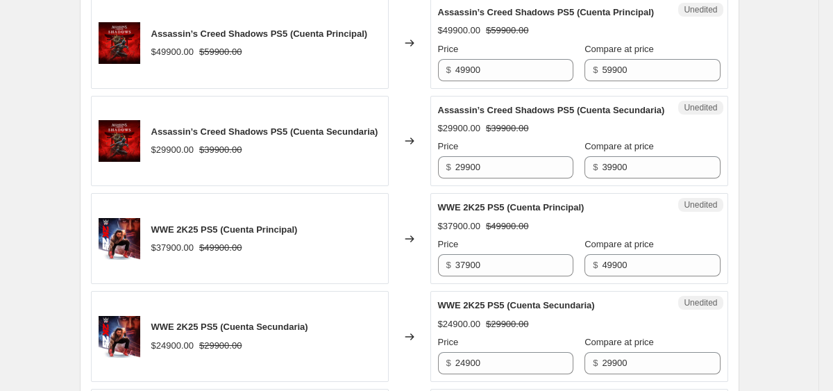
scroll to position [2145, 0]
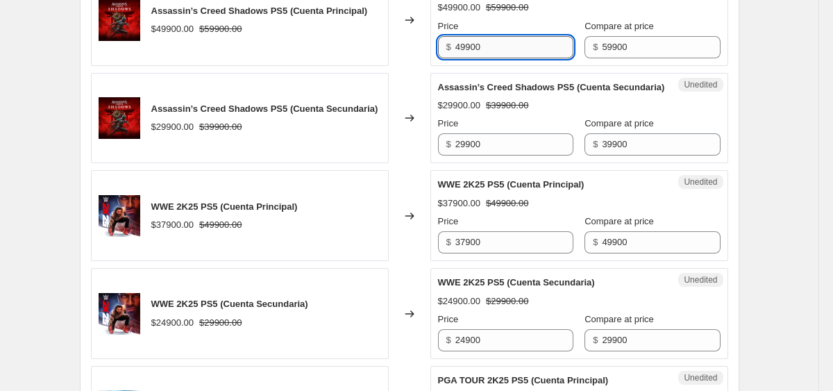
click at [479, 58] on input "49900" at bounding box center [515, 47] width 118 height 22
click at [478, 58] on input "49900" at bounding box center [515, 47] width 118 height 22
type input "42900"
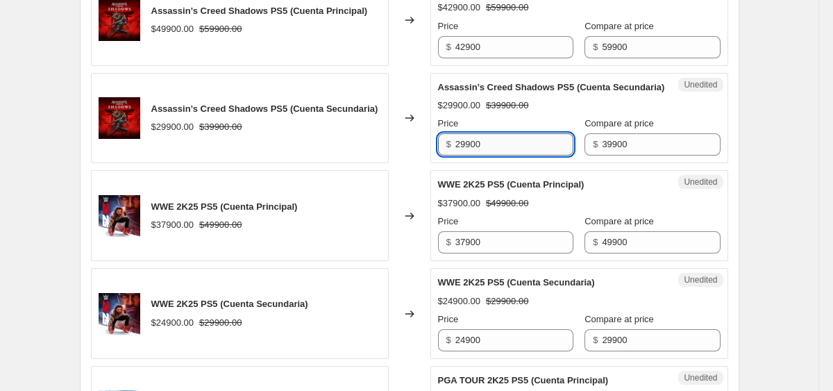
click at [481, 156] on input "29900" at bounding box center [515, 144] width 118 height 22
type input "24900"
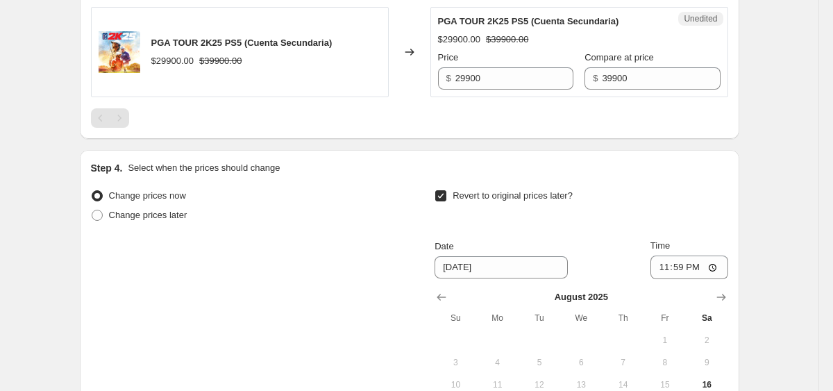
scroll to position [2581, 0]
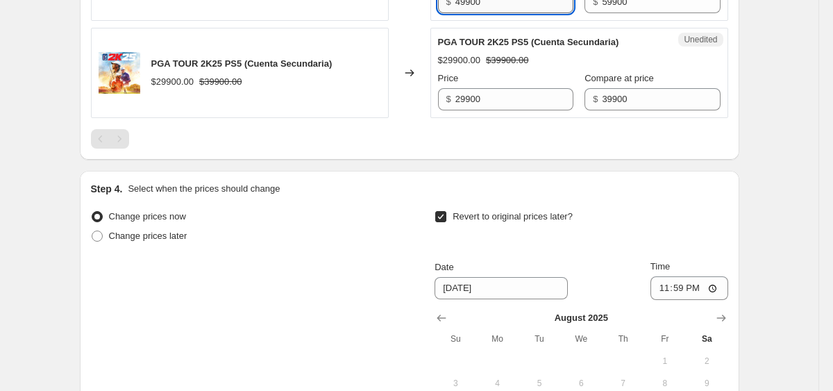
click at [481, 13] on input "49900" at bounding box center [515, 2] width 118 height 22
type input "35900"
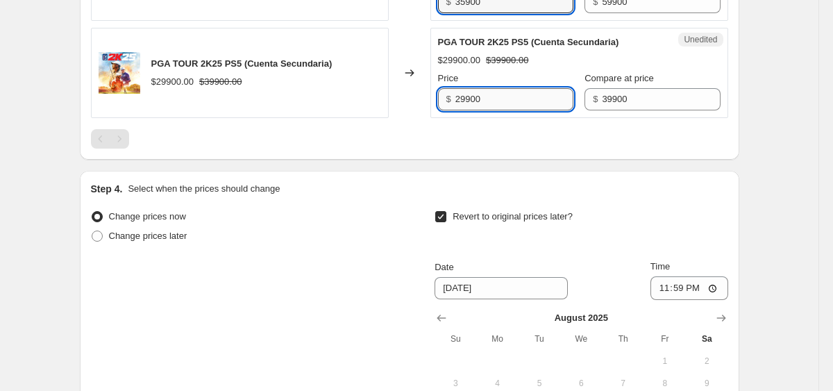
click at [484, 110] on input "29900" at bounding box center [515, 99] width 118 height 22
type input "19900"
click at [449, 149] on div at bounding box center [410, 138] width 638 height 19
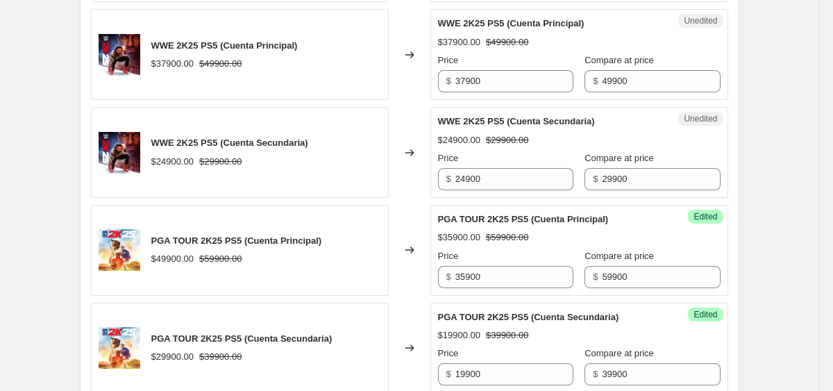
scroll to position [2318, 0]
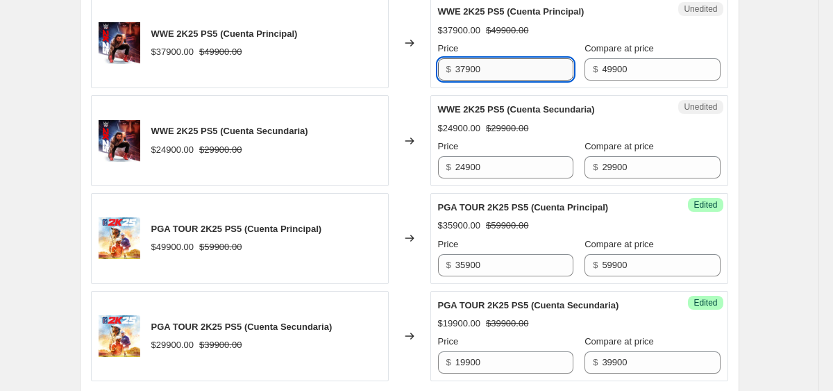
click at [481, 81] on input "37900" at bounding box center [515, 69] width 118 height 22
type input "31900"
click at [505, 186] on div "Unedited WWE 2K25 PS5 (Cuenta Secundaria) $24900.00 $29900.00 Price $ 24900 Com…" at bounding box center [580, 140] width 298 height 91
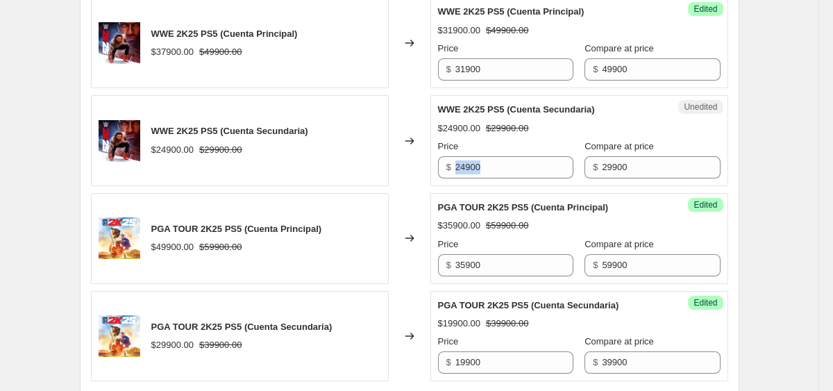
click at [505, 186] on div "Unedited WWE 2K25 PS5 (Cuenta Secundaria) $24900.00 $29900.00 Price $ 24900 Com…" at bounding box center [580, 140] width 298 height 91
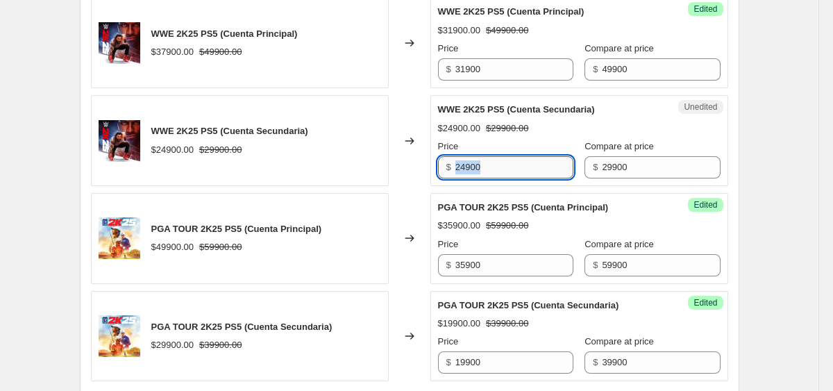
click at [505, 178] on input "24900" at bounding box center [515, 167] width 118 height 22
type input "19900"
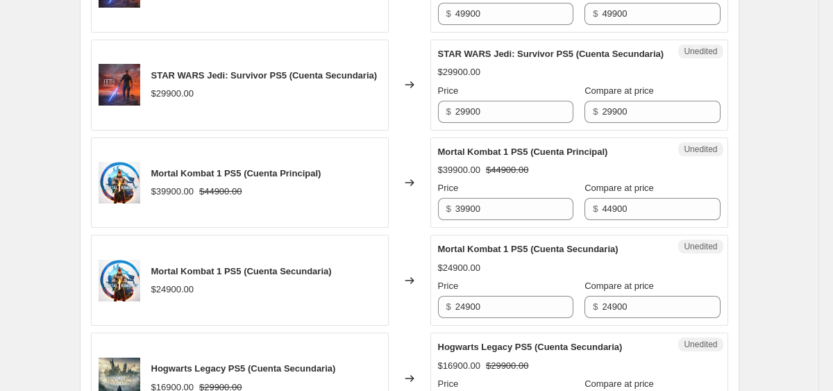
scroll to position [1796, 0]
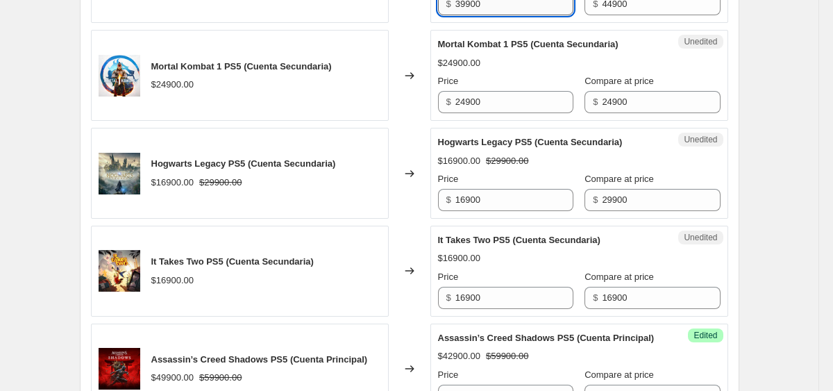
click at [477, 15] on input "39900" at bounding box center [515, 4] width 118 height 22
type input "16900"
click at [481, 113] on input "24900" at bounding box center [515, 102] width 118 height 22
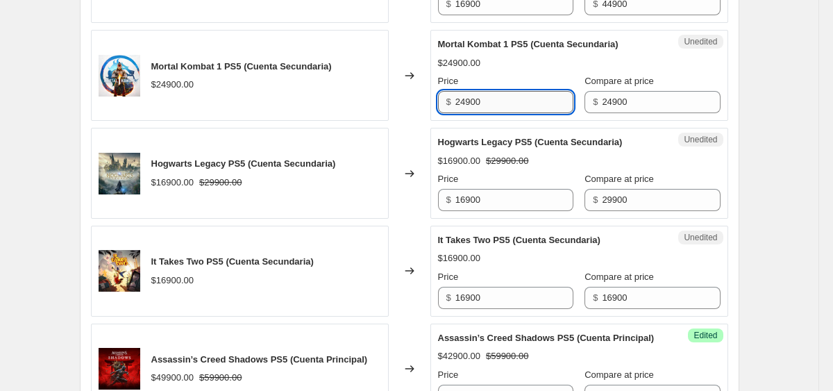
click at [481, 113] on input "24900" at bounding box center [515, 102] width 118 height 22
type input "12900"
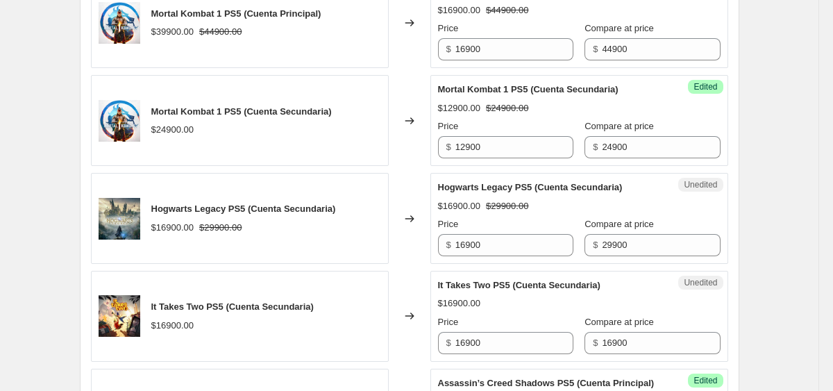
scroll to position [1688, 0]
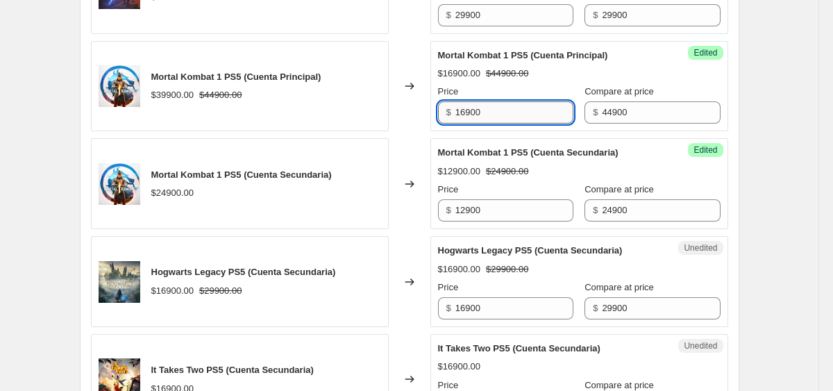
click at [493, 124] on input "16900" at bounding box center [515, 112] width 118 height 22
type input "15900"
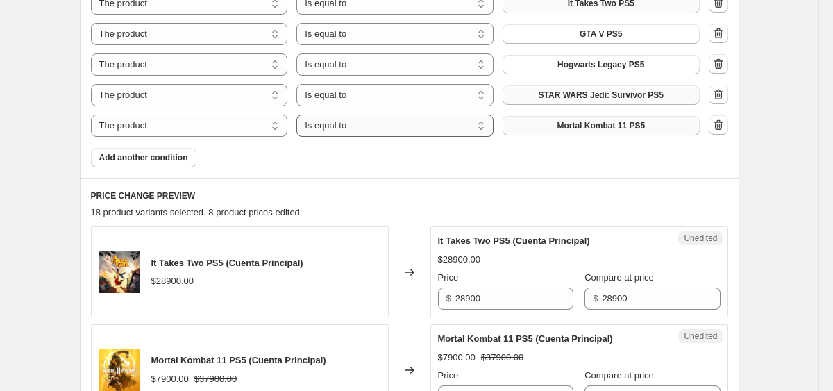
scroll to position [783, 0]
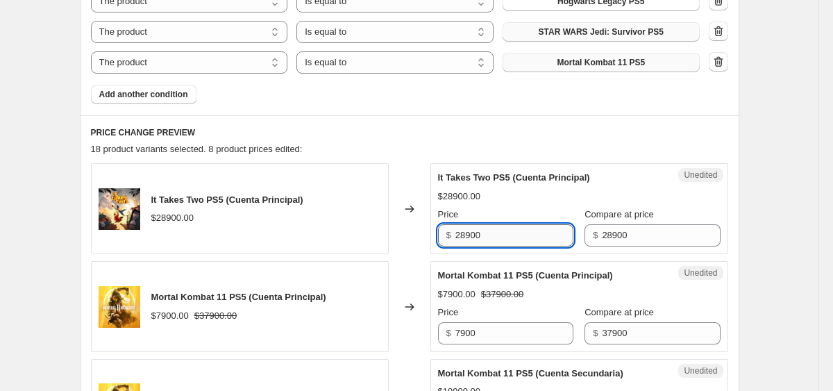
click at [481, 240] on input "28900" at bounding box center [515, 235] width 118 height 22
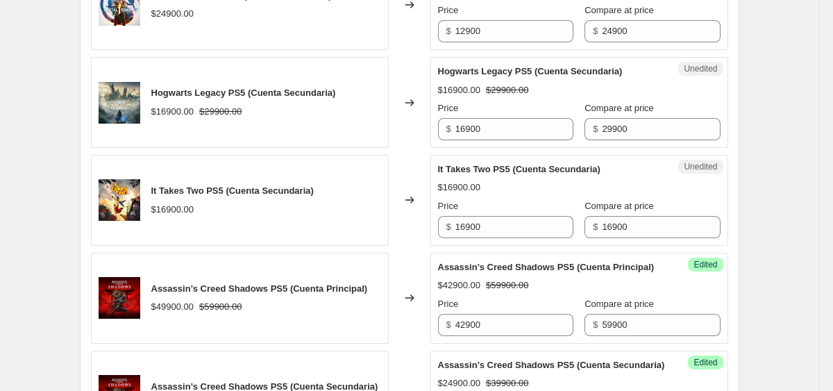
scroll to position [1912, 0]
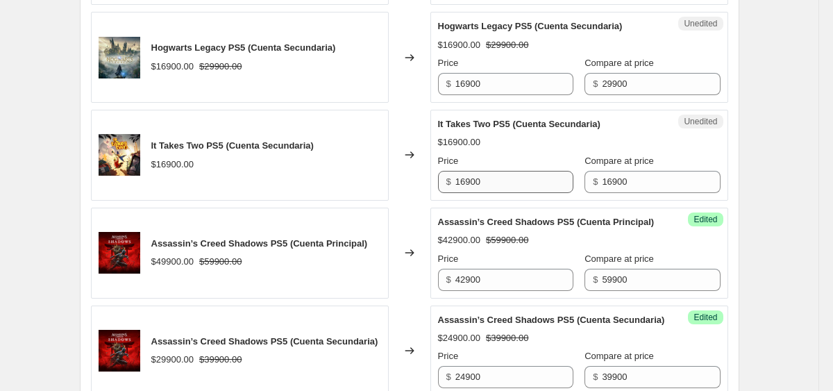
type input "16900"
click at [478, 193] on input "16900" at bounding box center [515, 182] width 118 height 22
type input "12900"
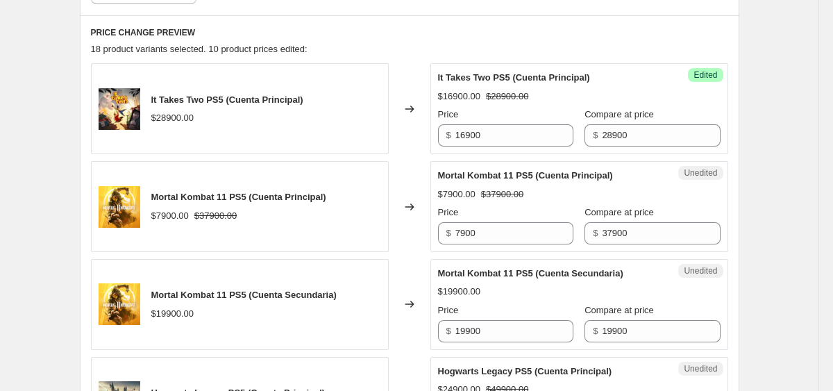
scroll to position [837, 0]
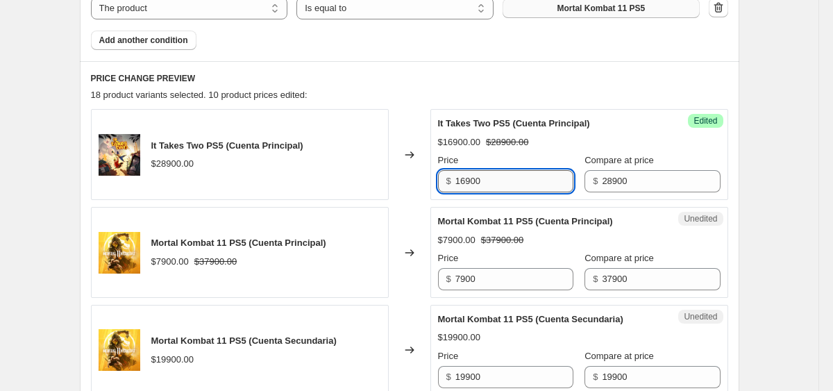
click at [466, 182] on input "16900" at bounding box center [515, 181] width 118 height 22
type input "15900"
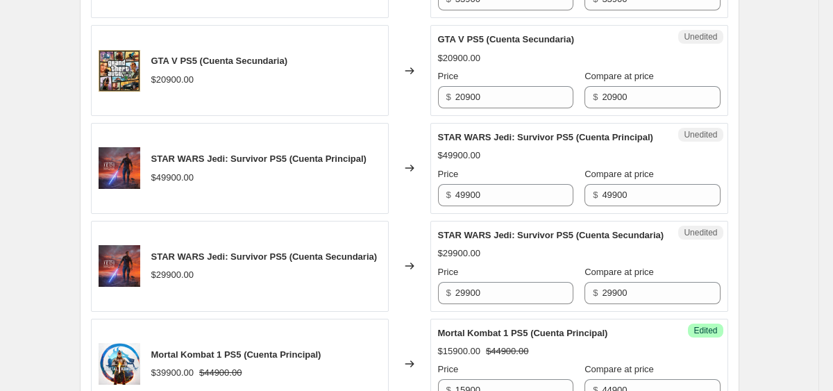
scroll to position [1333, 0]
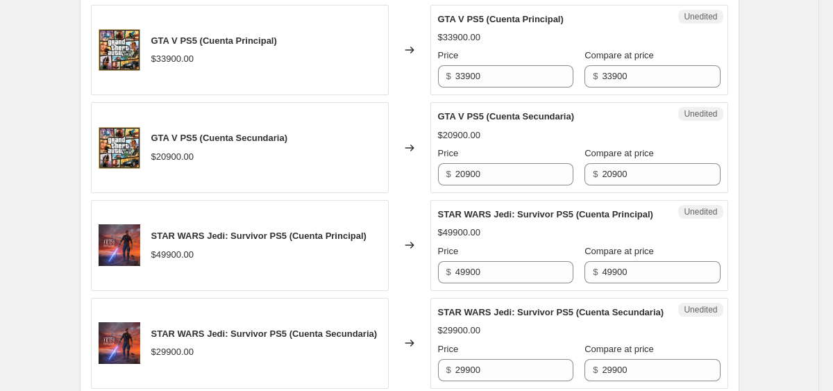
click at [485, 89] on div "Unedited GTA V PS5 (Cuenta Principal) $33900.00 Price $ 33900 Compare at price …" at bounding box center [580, 50] width 298 height 91
click at [485, 76] on input "33900" at bounding box center [515, 76] width 118 height 22
type input "16900"
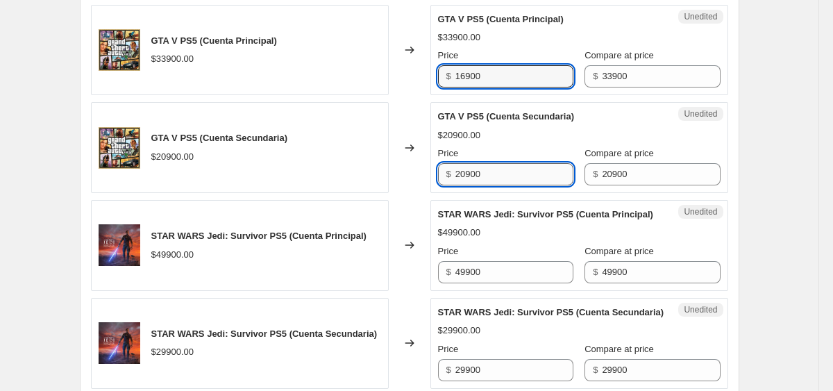
click at [486, 174] on input "20900" at bounding box center [515, 174] width 118 height 22
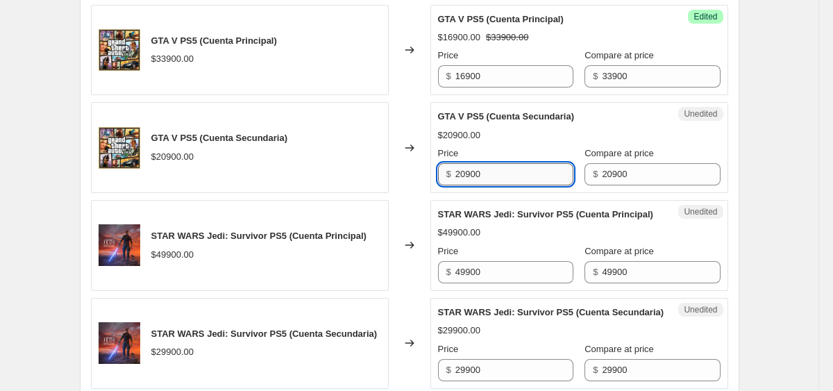
click at [486, 174] on input "20900" at bounding box center [515, 174] width 118 height 22
type input "12900"
click at [819, 174] on main "Create new price change job. This page is ready Create new price change job Dra…" at bounding box center [410, 275] width 820 height 3216
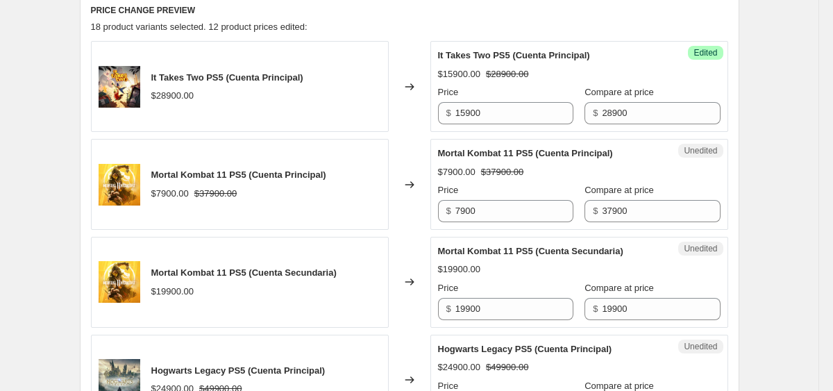
scroll to position [946, 0]
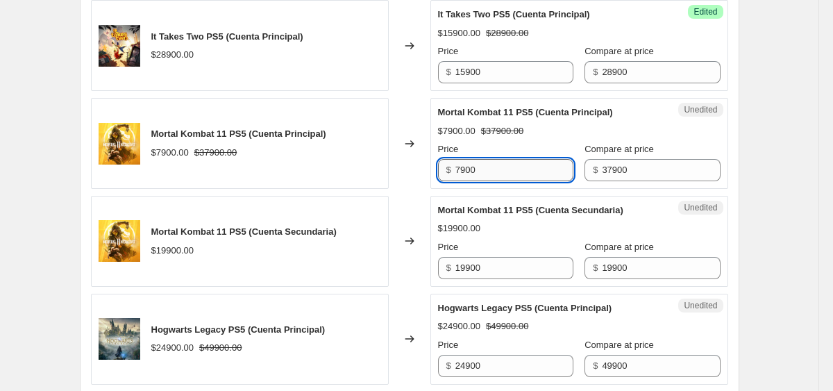
click at [476, 165] on input "7900" at bounding box center [515, 170] width 118 height 22
type input "4900"
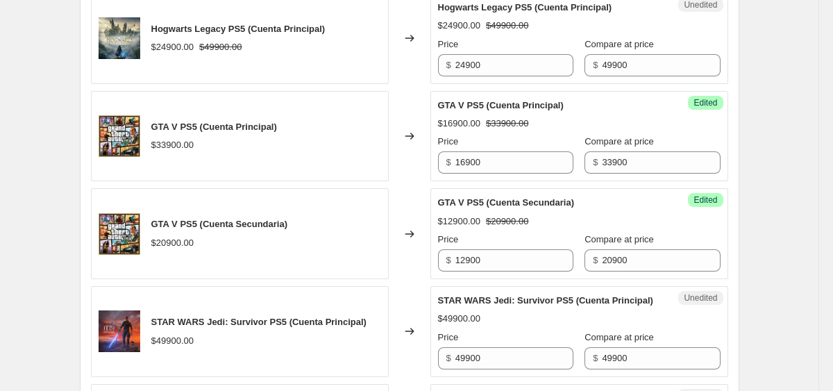
scroll to position [1238, 0]
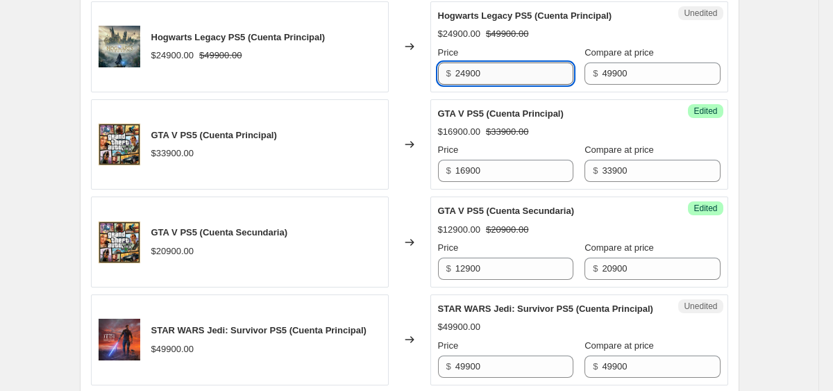
click at [473, 72] on input "24900" at bounding box center [515, 74] width 118 height 22
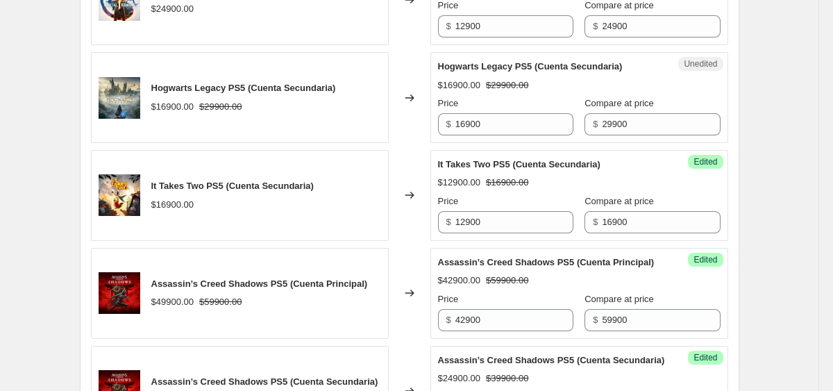
scroll to position [1890, 0]
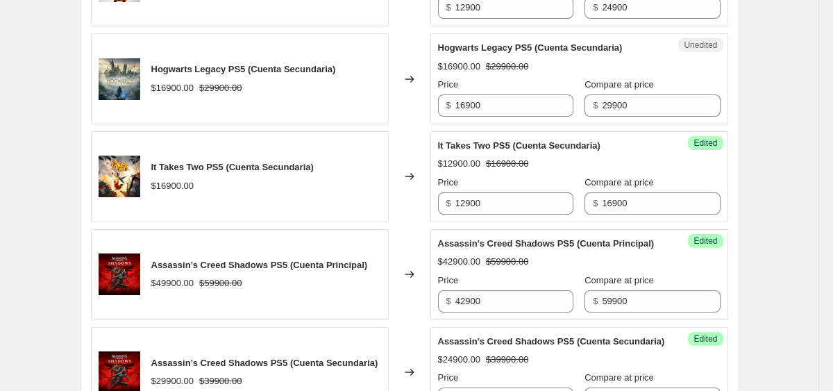
type input "16900"
click at [480, 92] on div "Price" at bounding box center [505, 85] width 135 height 14
click at [480, 117] on input "16900" at bounding box center [515, 105] width 118 height 22
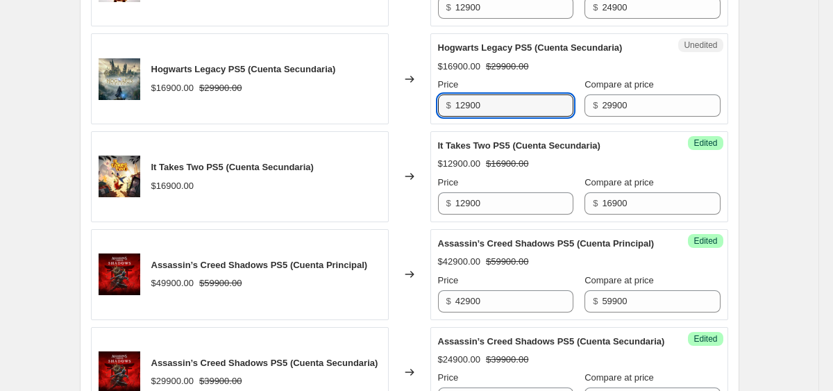
type input "12900"
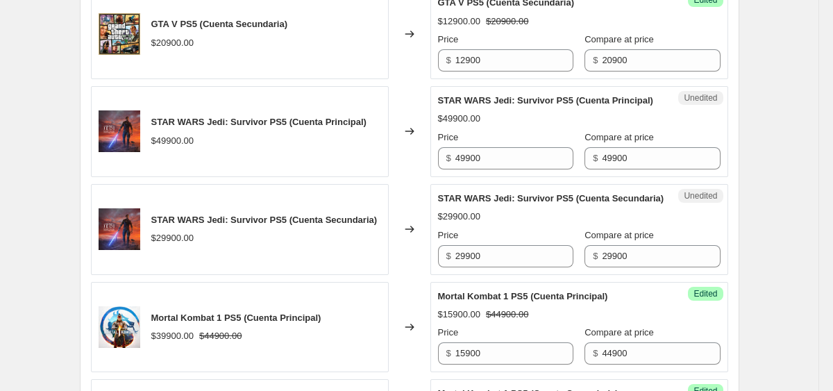
scroll to position [1422, 0]
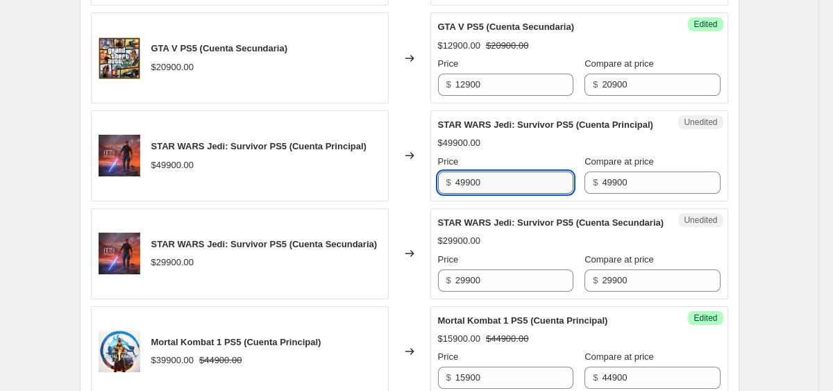
click at [481, 194] on input "49900" at bounding box center [515, 183] width 118 height 22
type input "14900"
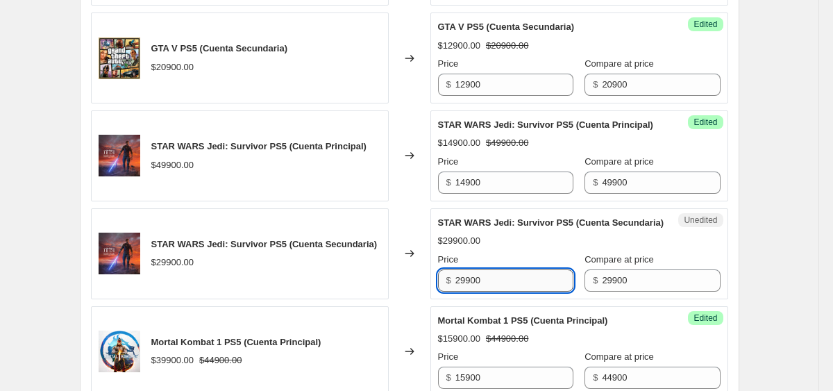
click at [474, 292] on input "29900" at bounding box center [515, 280] width 118 height 22
type input "10900"
click at [809, 219] on div "Create new price change job. This page is ready Create new price change job Dra…" at bounding box center [409, 186] width 819 height 3216
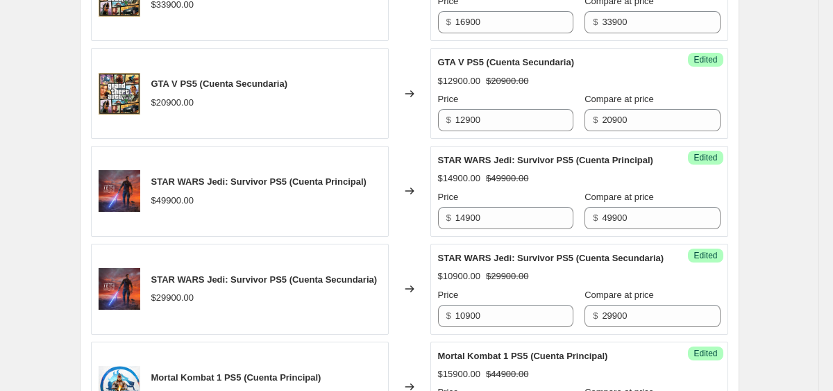
scroll to position [1395, 0]
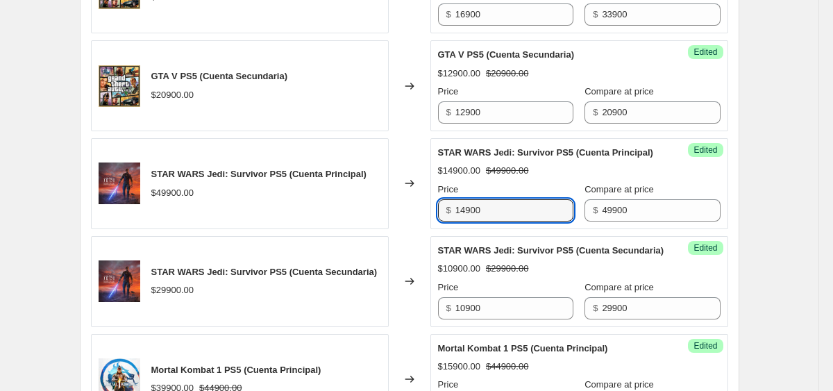
click at [483, 217] on input "14900" at bounding box center [515, 210] width 118 height 22
click at [463, 222] on input "14900" at bounding box center [515, 210] width 118 height 22
type input "13900"
click at [771, 258] on div "Create new price change job. This page is ready Create new price change job Dra…" at bounding box center [409, 213] width 819 height 3216
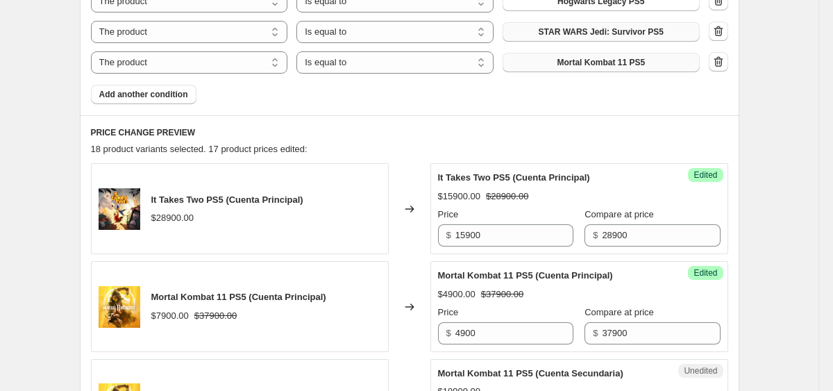
scroll to position [708, 0]
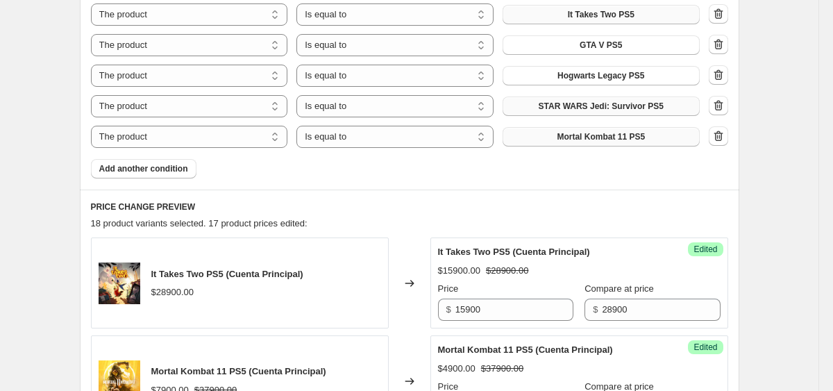
click at [146, 166] on span "Add another condition" at bounding box center [143, 168] width 89 height 11
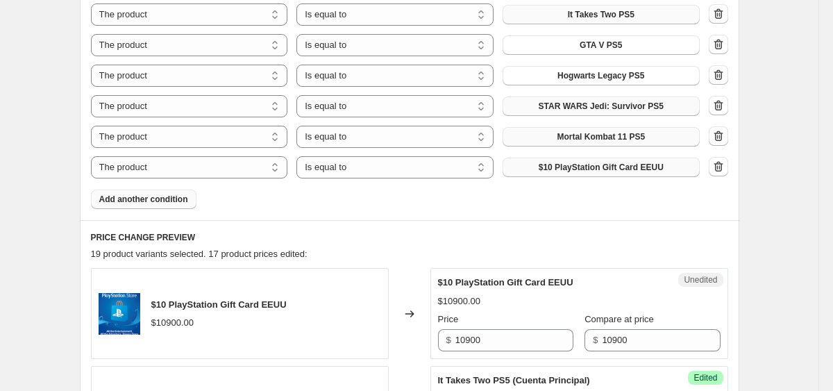
click at [528, 169] on button "$10 PlayStation Gift Card EEUU" at bounding box center [601, 167] width 197 height 19
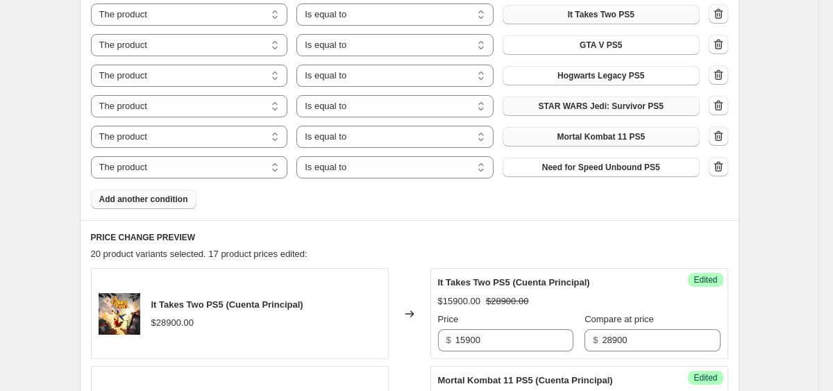
click at [183, 197] on span "Add another condition" at bounding box center [143, 199] width 89 height 11
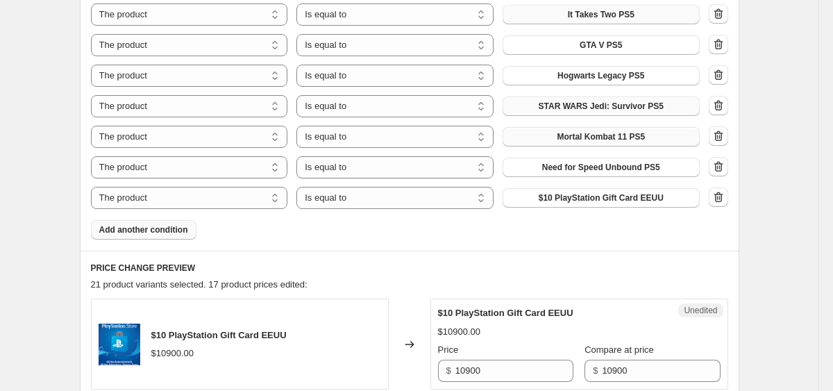
click at [606, 199] on span "$10 PlayStation Gift Card EEUU" at bounding box center [601, 197] width 125 height 11
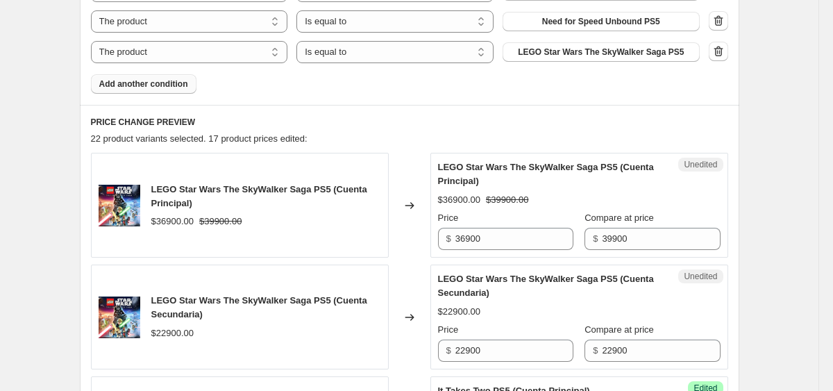
scroll to position [900, 0]
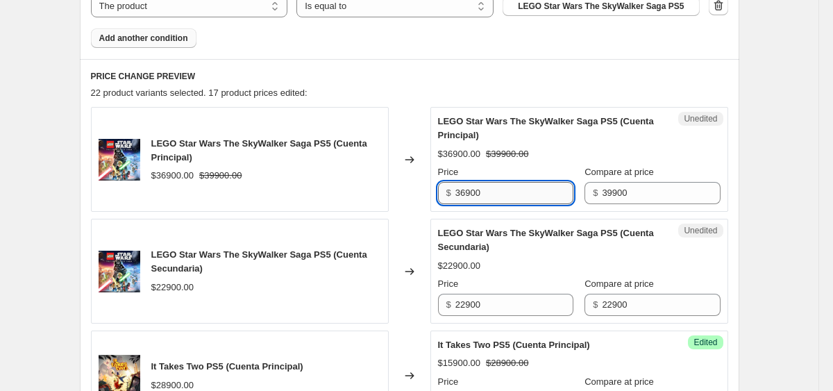
click at [465, 192] on input "36900" at bounding box center [515, 193] width 118 height 22
type input "12900"
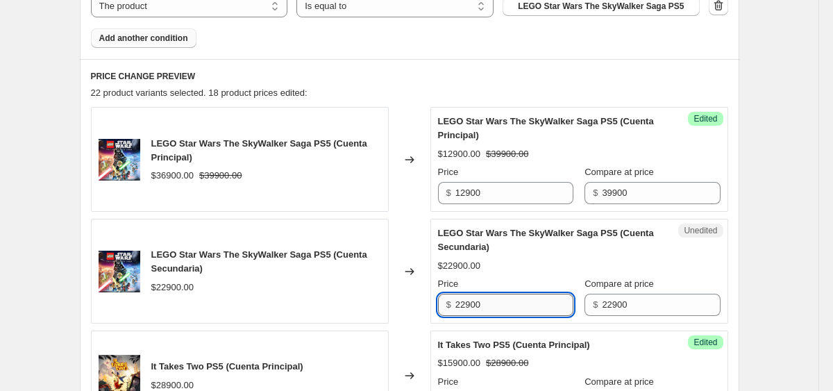
click at [483, 307] on input "22900" at bounding box center [515, 305] width 118 height 22
type input "9900"
click at [490, 311] on input "9900" at bounding box center [515, 305] width 118 height 22
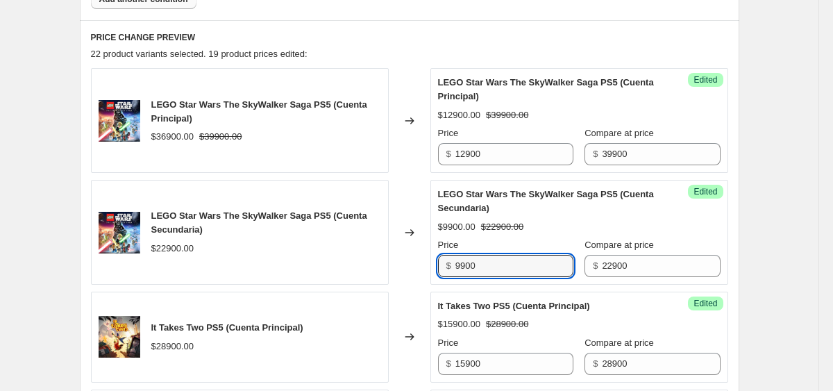
scroll to position [967, 0]
